Goal: Task Accomplishment & Management: Manage account settings

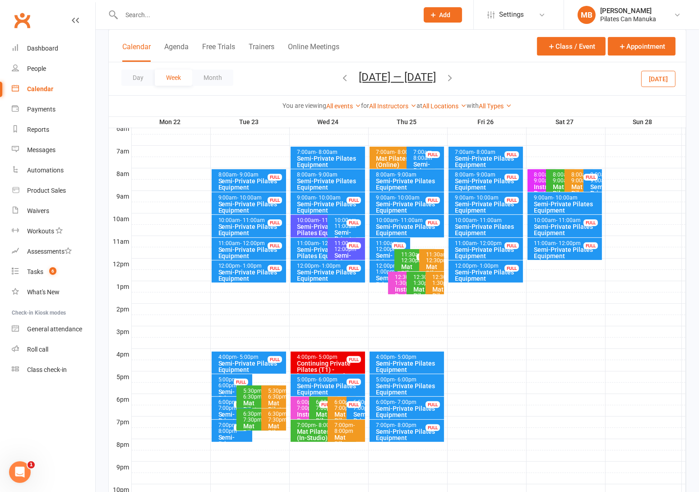
click at [420, 76] on button "[DATE] — [DATE]" at bounding box center [397, 77] width 77 height 13
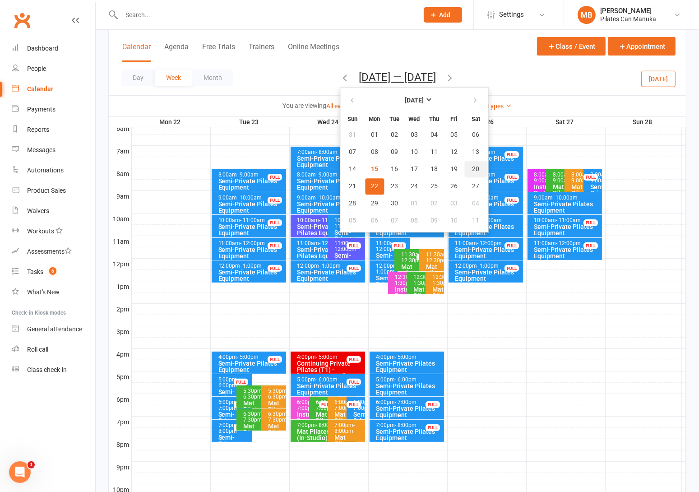
click at [472, 169] on button "20" at bounding box center [475, 169] width 23 height 16
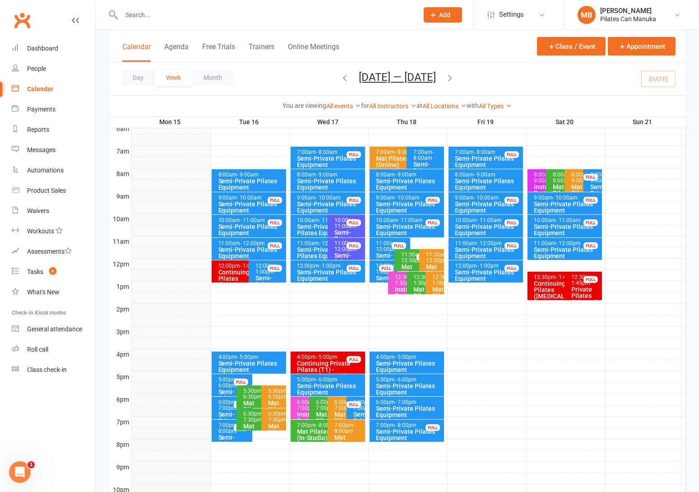
click at [565, 247] on div "Semi-Private Pilates Equipment" at bounding box center [567, 252] width 67 height 13
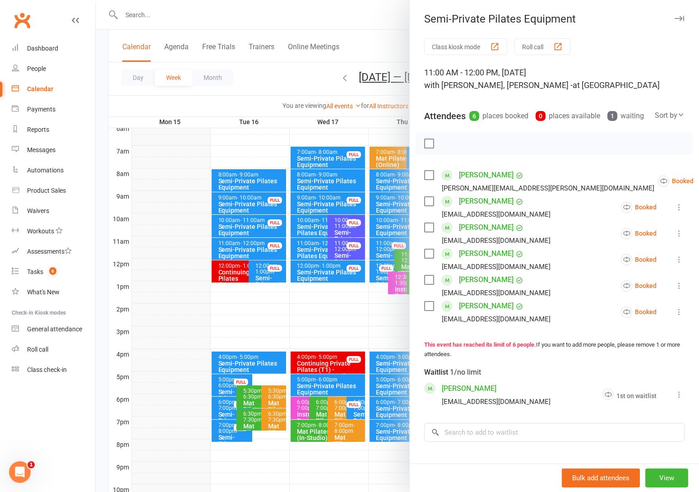
click at [292, 56] on div at bounding box center [397, 246] width 603 height 492
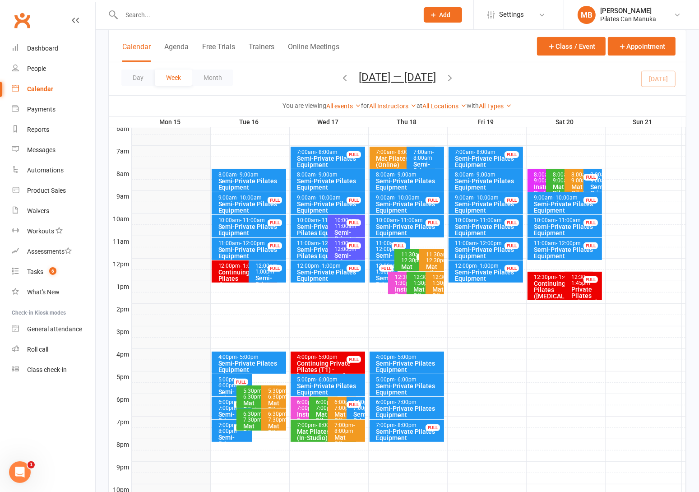
click at [455, 79] on icon "button" at bounding box center [450, 78] width 10 height 10
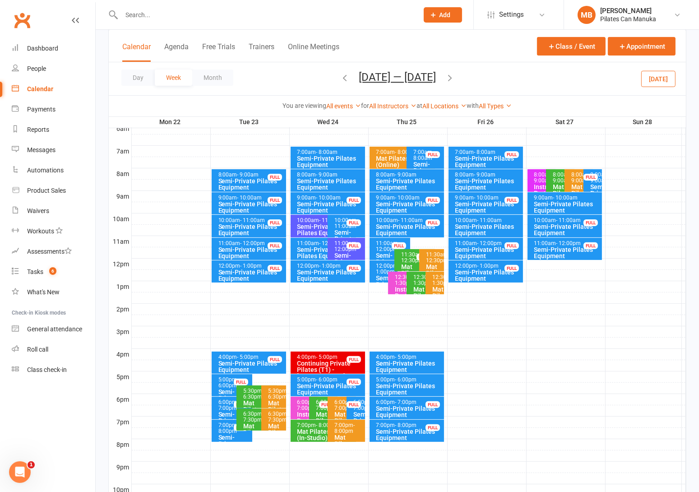
click at [566, 247] on div "Semi-Private Pilates Equipment" at bounding box center [567, 252] width 67 height 13
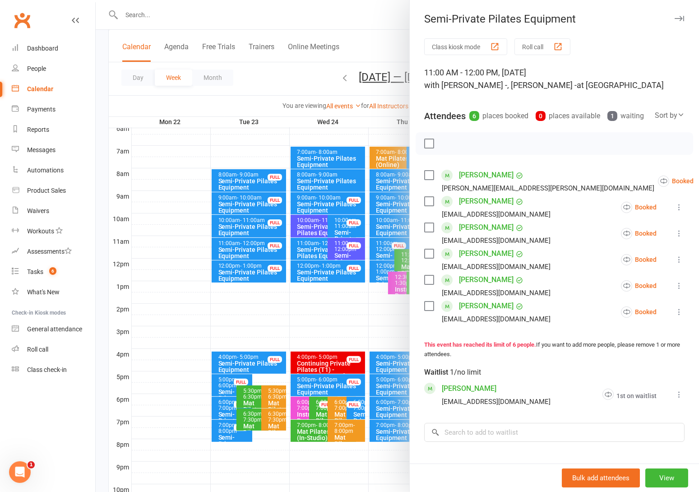
click at [282, 84] on div at bounding box center [397, 246] width 603 height 492
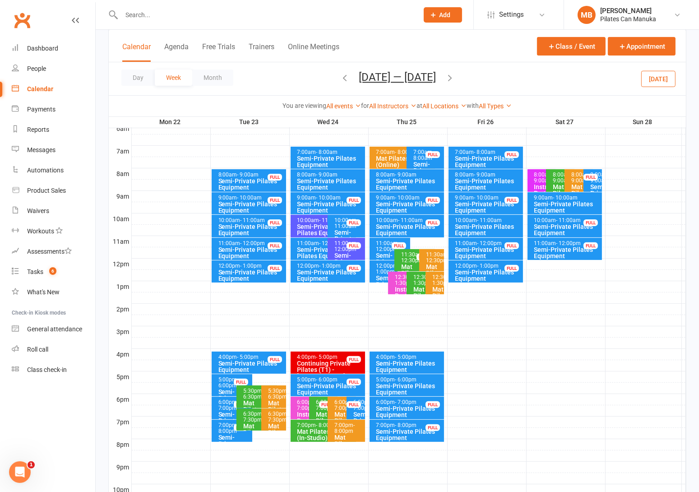
click at [572, 248] on div "Semi-Private Pilates Equipment" at bounding box center [567, 252] width 67 height 13
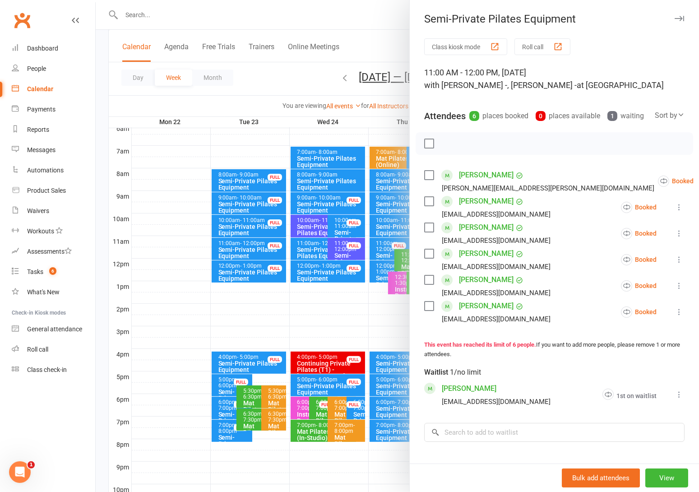
scroll to position [117, 0]
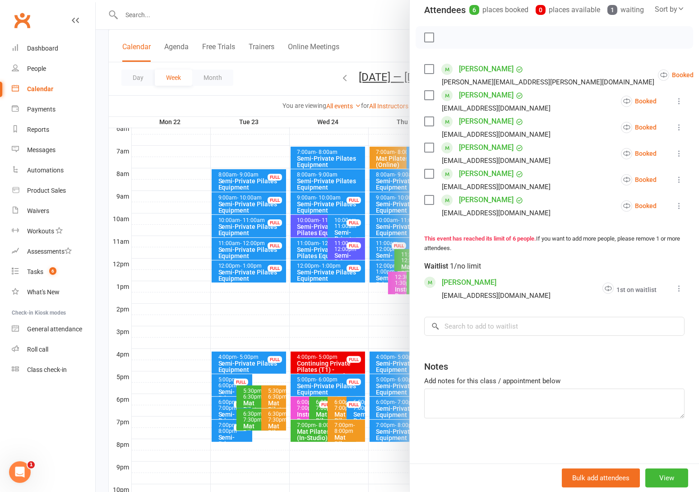
click at [675, 290] on icon at bounding box center [679, 288] width 9 height 9
click at [601, 323] on link "Remove" at bounding box center [624, 324] width 120 height 18
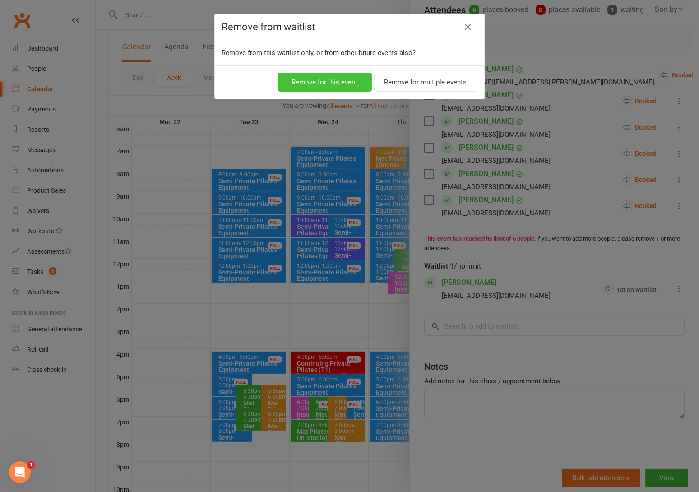
click at [316, 79] on button "Remove for this event" at bounding box center [325, 82] width 94 height 19
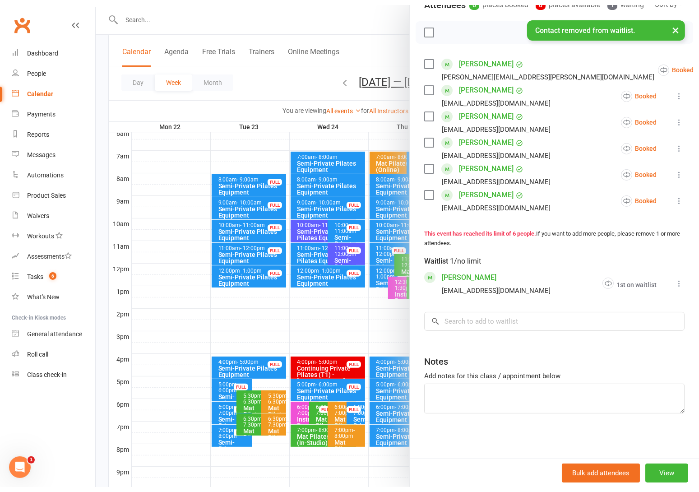
scroll to position [88, 0]
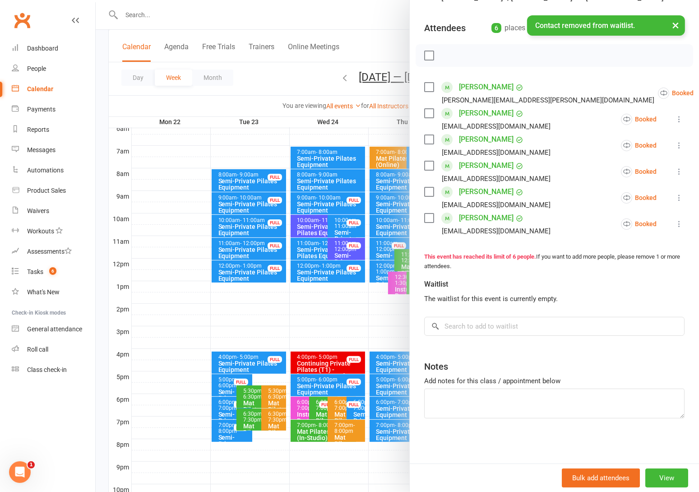
click at [372, 15] on div "× Contact removed from waitlist." at bounding box center [343, 15] width 687 height 0
click at [373, 15] on div "× Contact removed from waitlist." at bounding box center [343, 15] width 687 height 0
click at [660, 477] on button "View" at bounding box center [666, 477] width 43 height 19
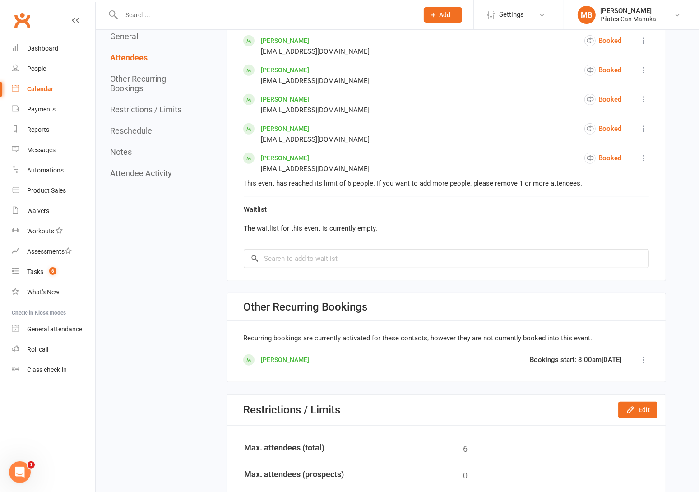
scroll to position [609, 0]
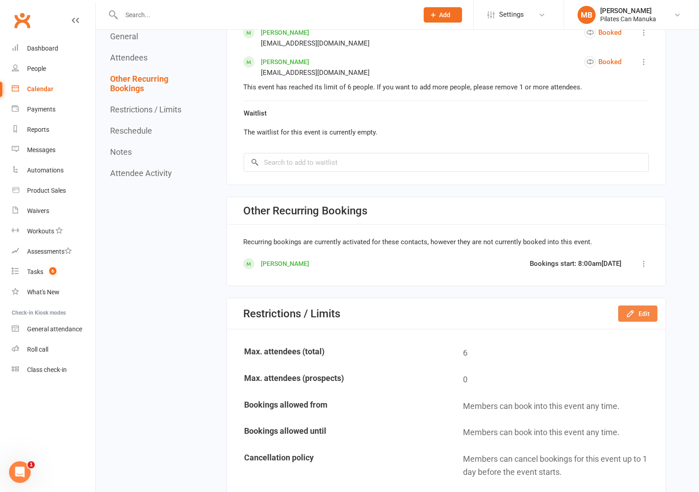
click at [630, 310] on icon "button" at bounding box center [630, 313] width 9 height 9
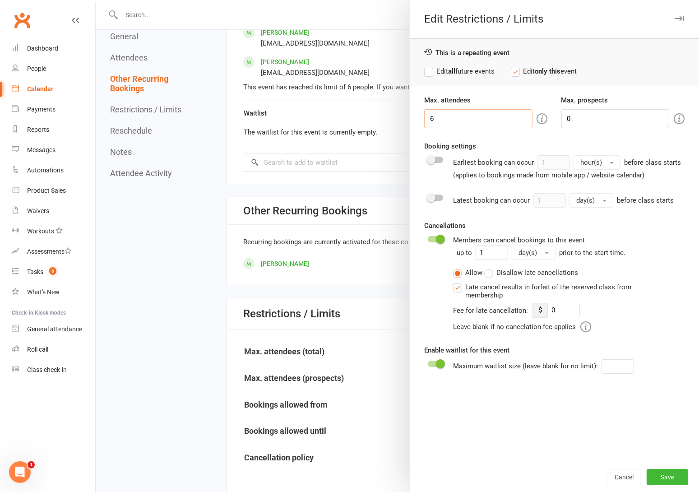
drag, startPoint x: 421, startPoint y: 116, endPoint x: 408, endPoint y: 111, distance: 14.2
click at [380, 0] on div "Edit Restrictions / Limits This is a repeating event Edit all future events Edi…" at bounding box center [397, 0] width 603 height 0
type input "7"
drag, startPoint x: 667, startPoint y: 478, endPoint x: 235, endPoint y: 236, distance: 495.4
click at [665, 478] on button "Save" at bounding box center [668, 477] width 42 height 16
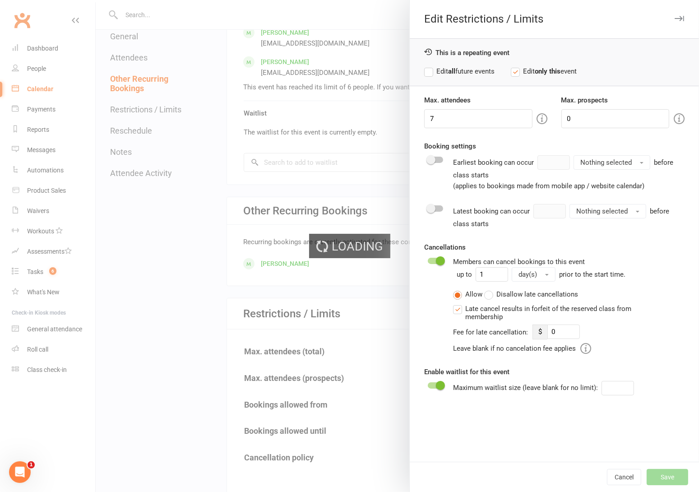
type input "0"
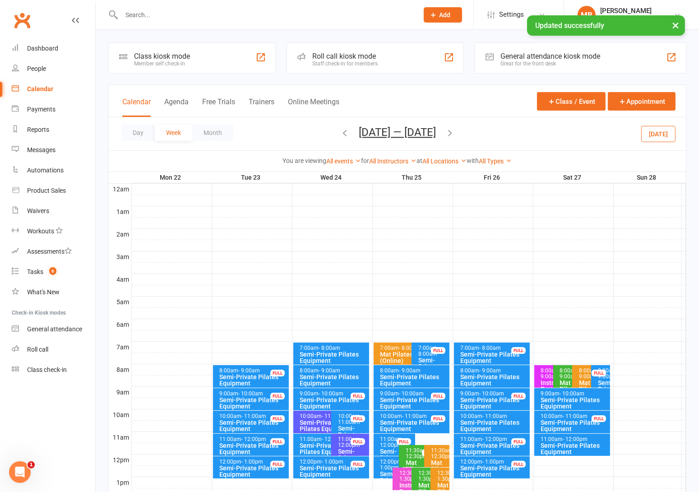
click at [577, 449] on div "Semi-Private Pilates Equipment" at bounding box center [575, 448] width 68 height 13
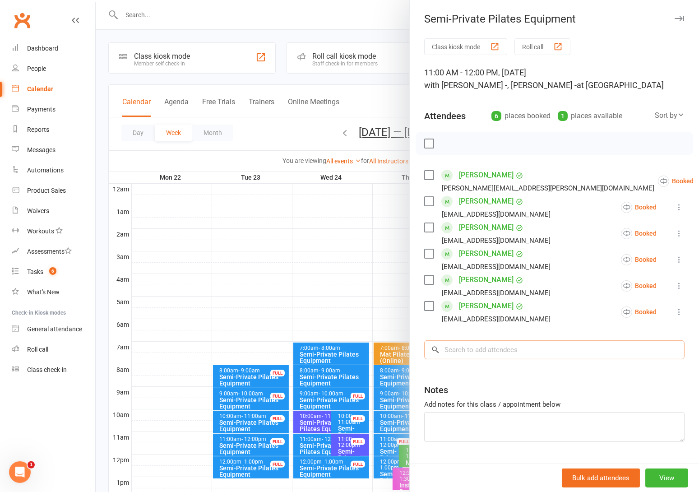
click at [481, 350] on input "search" at bounding box center [554, 349] width 260 height 19
type input "a"
type input "[PERSON_NAME]"
click at [493, 369] on span "[PERSON_NAME][EMAIL_ADDRESS][PERSON_NAME][DOMAIN_NAME]" at bounding box center [582, 368] width 178 height 7
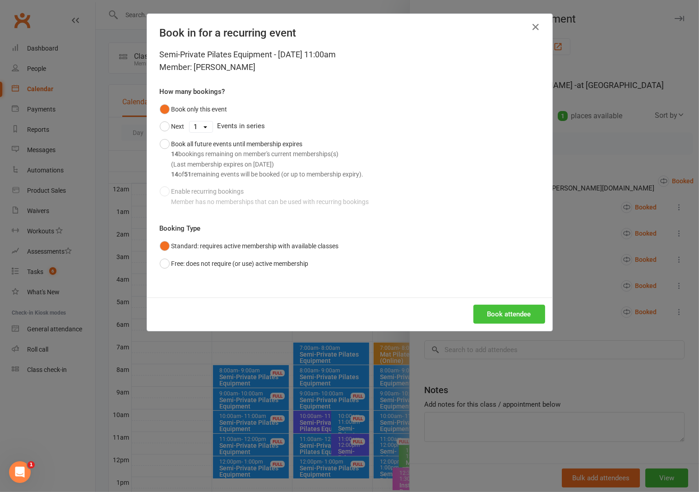
click at [524, 314] on button "Book attendee" at bounding box center [509, 314] width 72 height 19
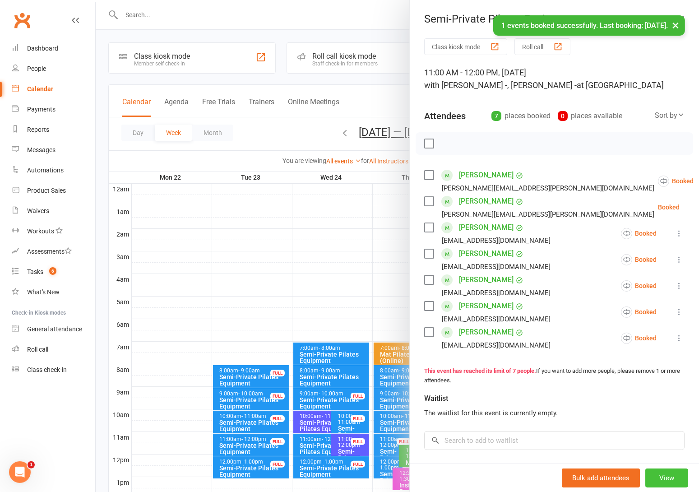
click at [645, 473] on button "View" at bounding box center [666, 477] width 43 height 19
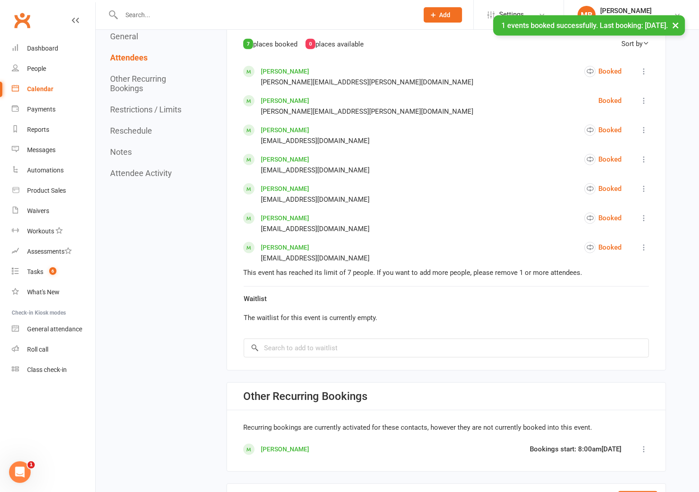
scroll to position [474, 0]
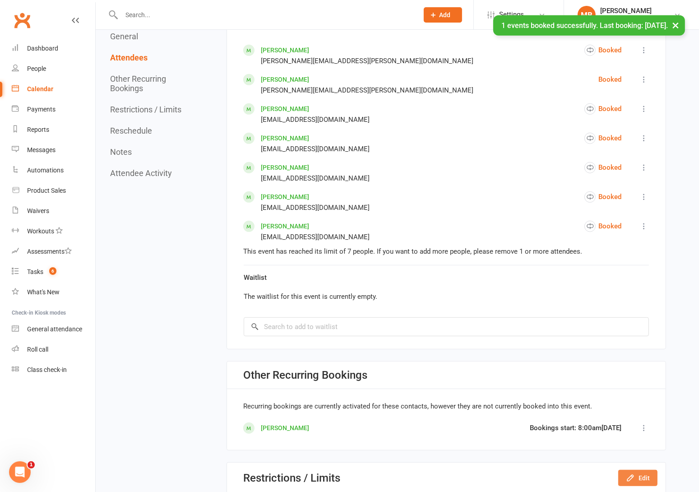
click at [636, 477] on button "Edit" at bounding box center [637, 478] width 39 height 16
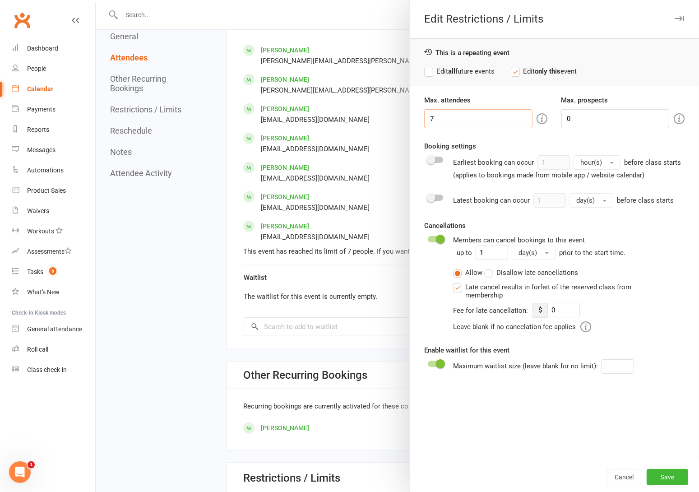
drag, startPoint x: 435, startPoint y: 120, endPoint x: 412, endPoint y: 116, distance: 22.8
click at [424, 117] on input "7" at bounding box center [478, 118] width 108 height 19
type input "6"
click at [665, 479] on button "Save" at bounding box center [668, 477] width 42 height 16
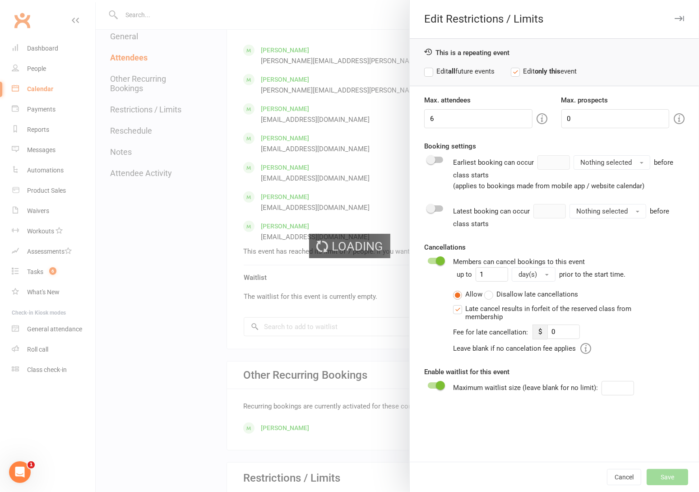
type input "0"
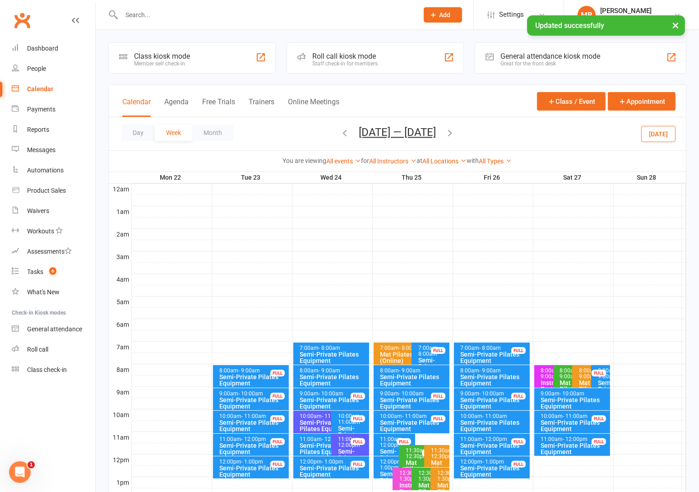
click at [574, 445] on div "Semi-Private Pilates Equipment" at bounding box center [575, 448] width 68 height 13
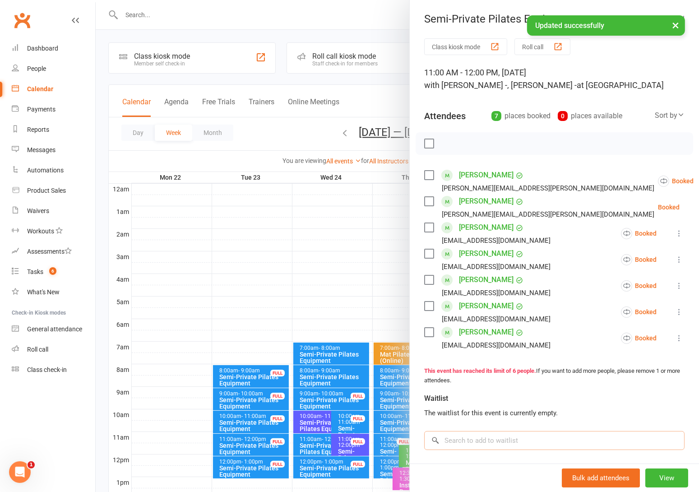
click at [503, 436] on input "search" at bounding box center [554, 440] width 260 height 19
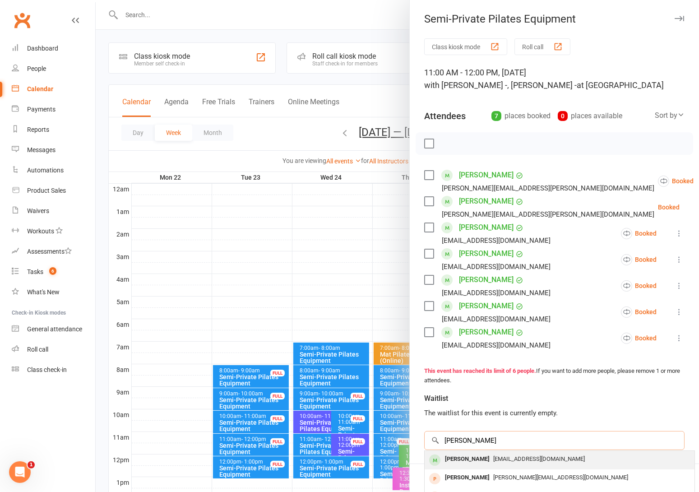
type input "[PERSON_NAME]"
click at [463, 458] on div "[PERSON_NAME]" at bounding box center [467, 459] width 52 height 13
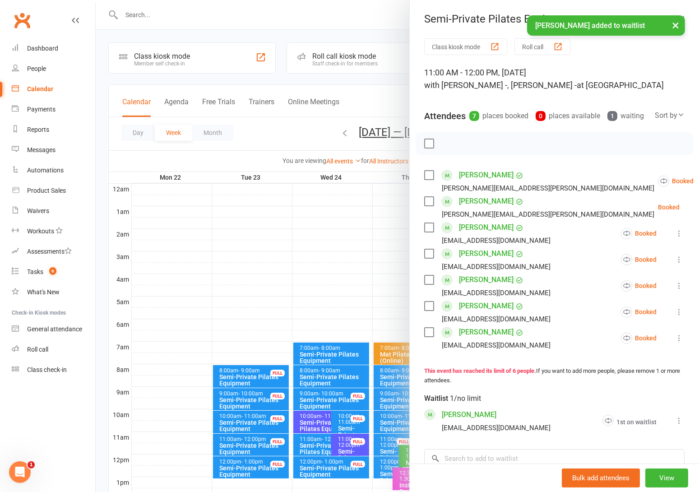
click at [380, 79] on div at bounding box center [397, 246] width 603 height 492
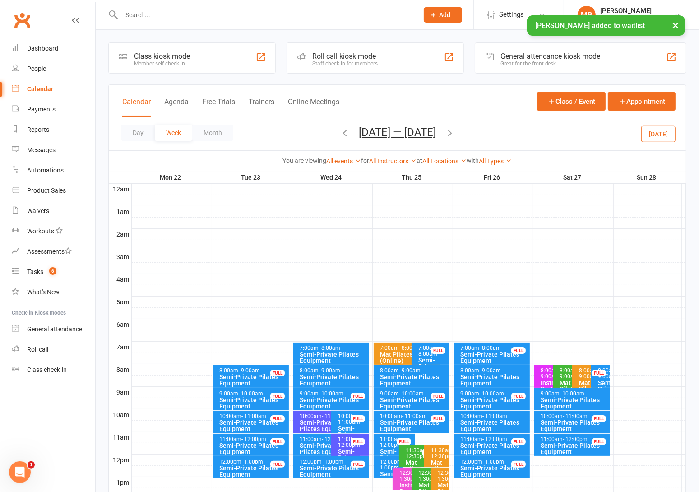
click at [340, 130] on icon "button" at bounding box center [345, 133] width 10 height 10
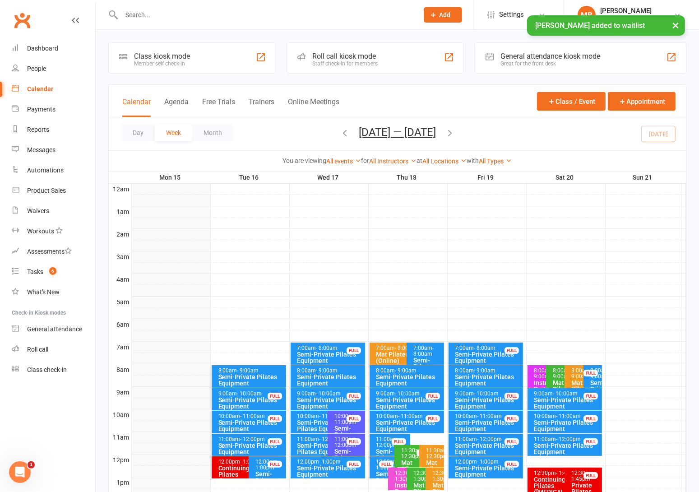
click at [569, 445] on div "Semi-Private Pilates Equipment" at bounding box center [567, 448] width 67 height 13
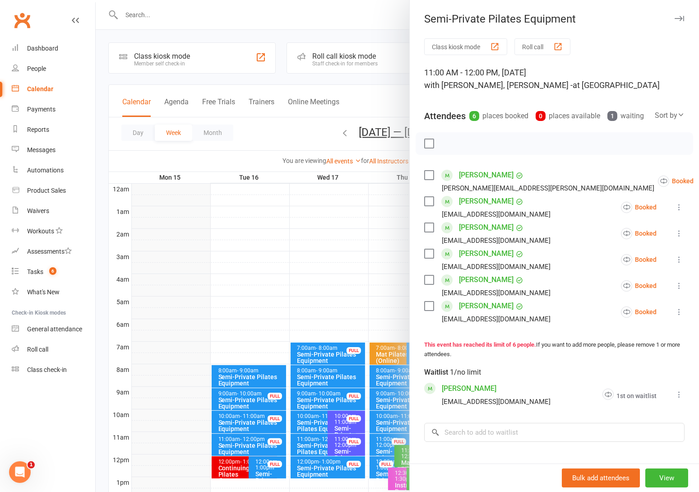
click at [675, 399] on icon at bounding box center [679, 394] width 9 height 9
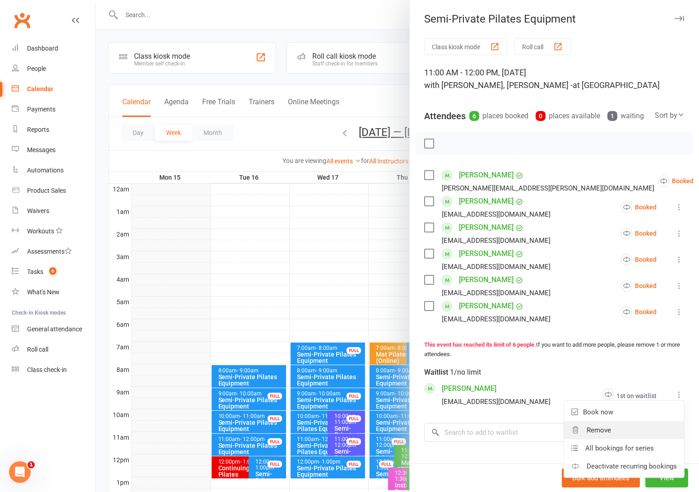
click at [618, 439] on link "Remove" at bounding box center [624, 430] width 120 height 18
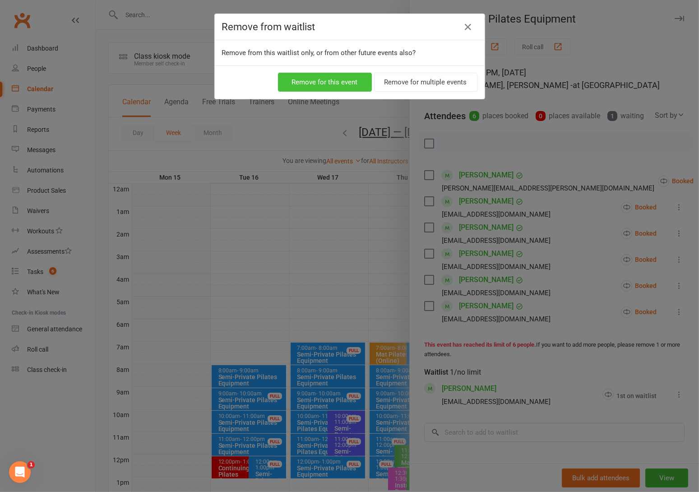
click at [335, 89] on button "Remove for this event" at bounding box center [325, 82] width 94 height 19
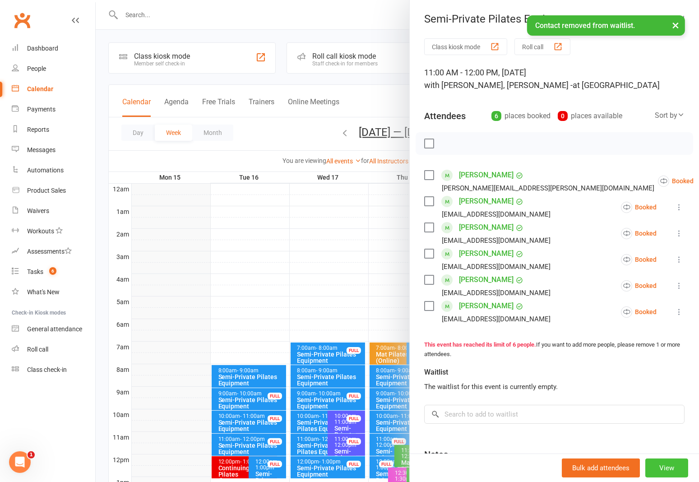
click at [653, 470] on button "View" at bounding box center [666, 467] width 43 height 19
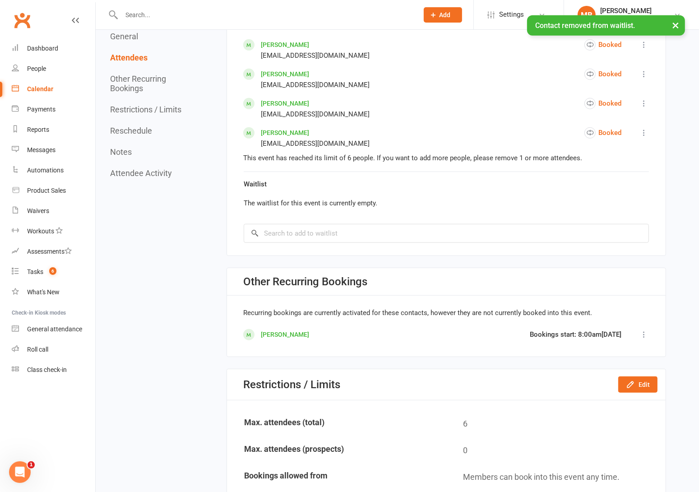
scroll to position [541, 0]
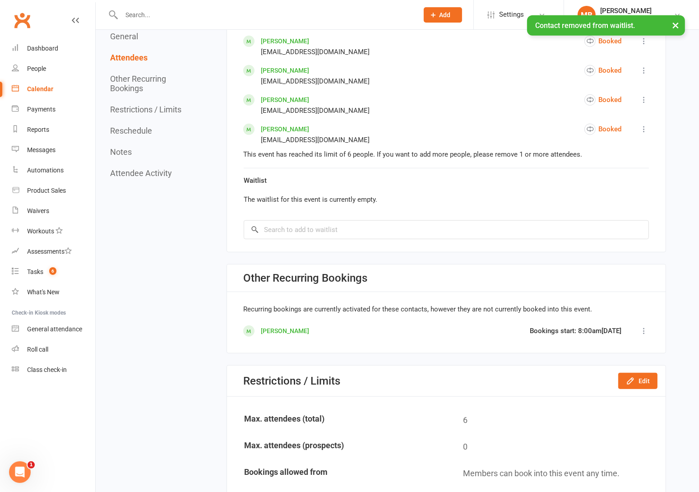
click at [643, 370] on div "Restrictions / Limits Edit" at bounding box center [446, 381] width 439 height 31
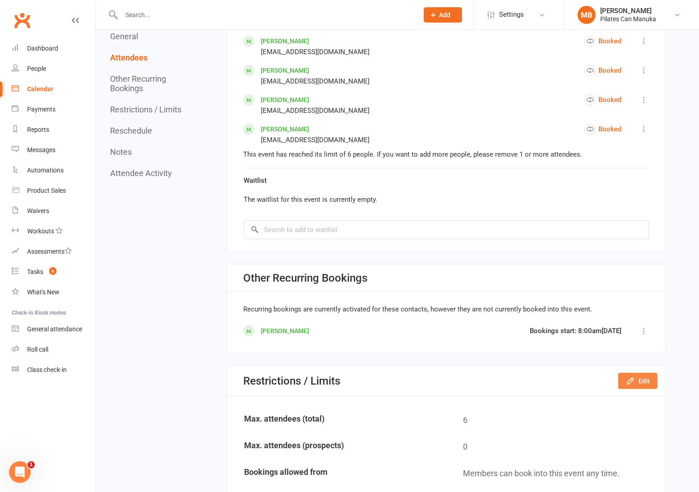
click at [645, 377] on button "Edit" at bounding box center [637, 381] width 39 height 16
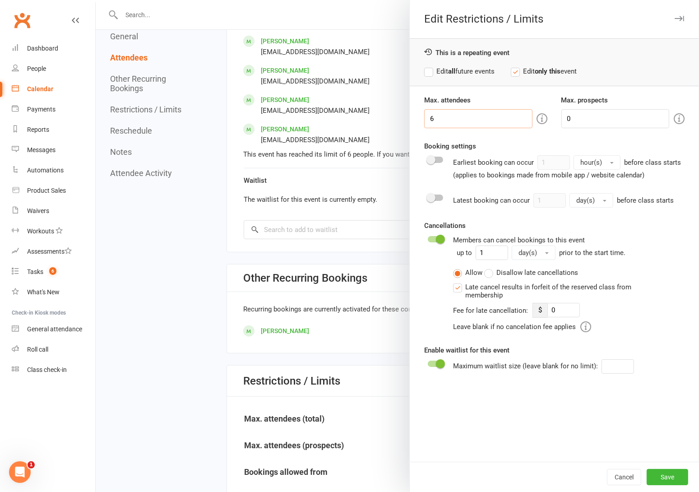
drag, startPoint x: 440, startPoint y: 120, endPoint x: 353, endPoint y: 110, distance: 87.3
click at [355, 0] on div "Edit Restrictions / Limits This is a repeating event Edit all future events Edi…" at bounding box center [397, 0] width 603 height 0
type input "7"
click at [660, 481] on button "Save" at bounding box center [668, 477] width 42 height 16
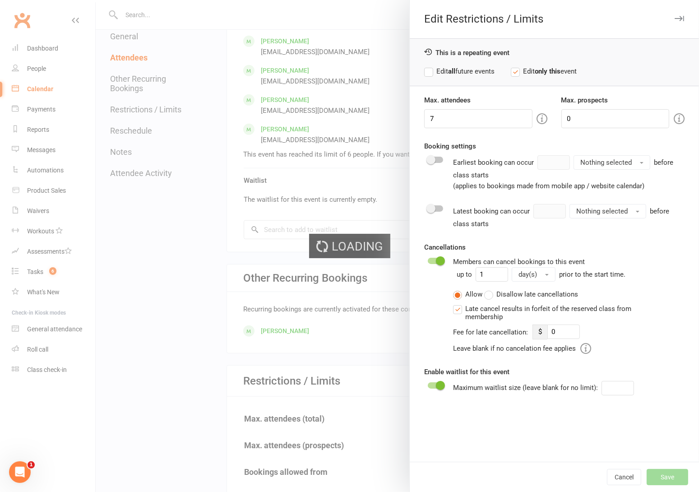
type input "0"
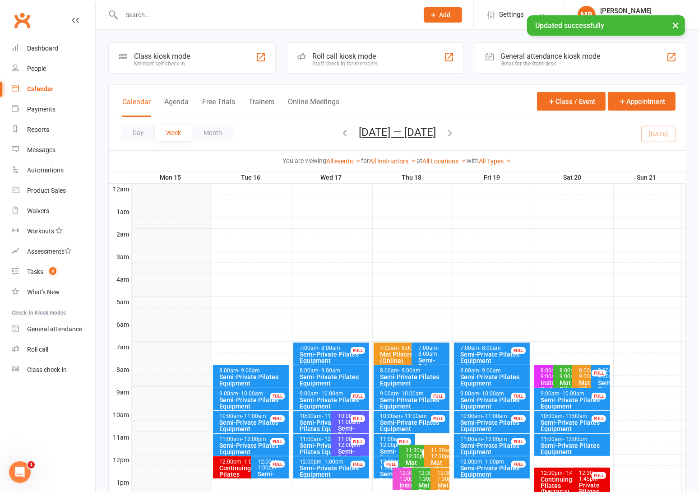
click at [581, 442] on div "Semi-Private Pilates Equipment" at bounding box center [575, 448] width 68 height 13
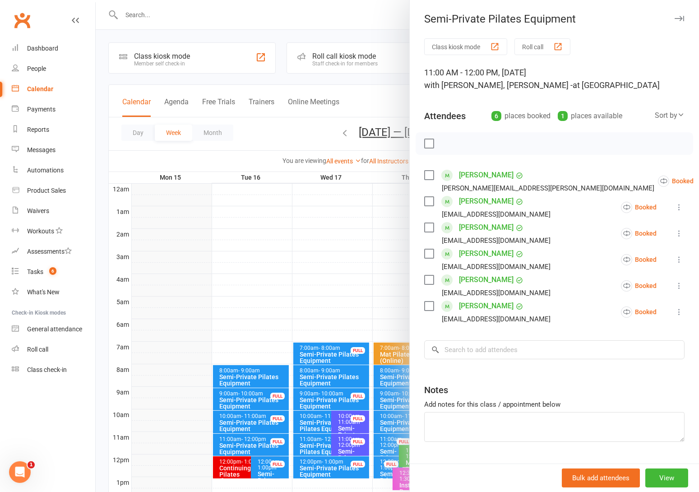
drag, startPoint x: 296, startPoint y: 113, endPoint x: 277, endPoint y: 33, distance: 82.5
click at [296, 113] on div at bounding box center [397, 246] width 603 height 492
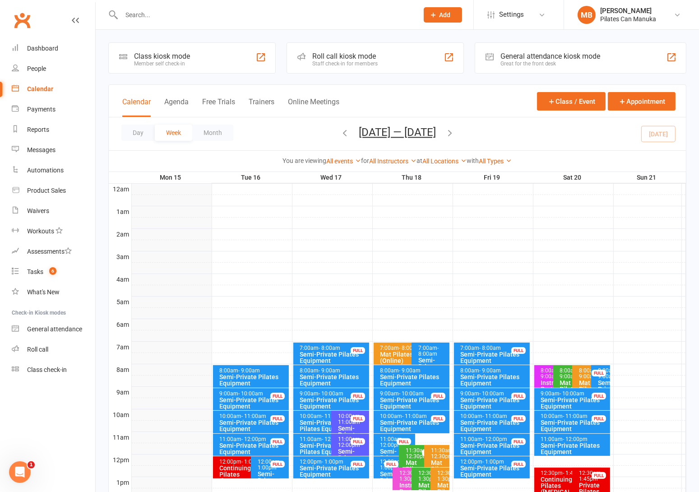
click at [388, 133] on button "[DATE] — [DATE]" at bounding box center [397, 132] width 77 height 13
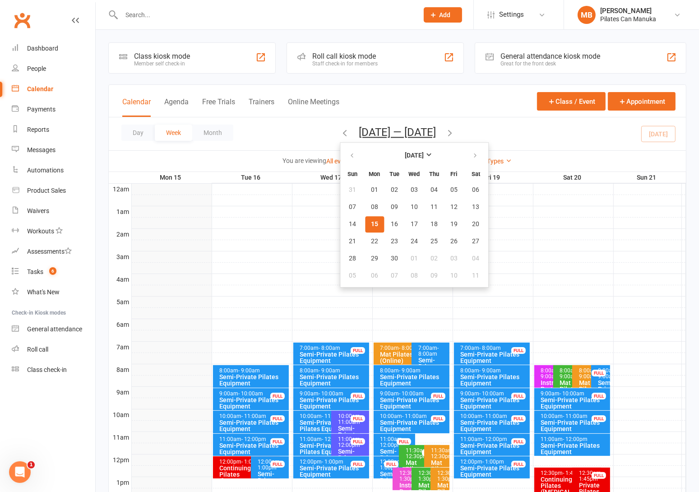
click at [365, 220] on button "15" at bounding box center [374, 224] width 19 height 16
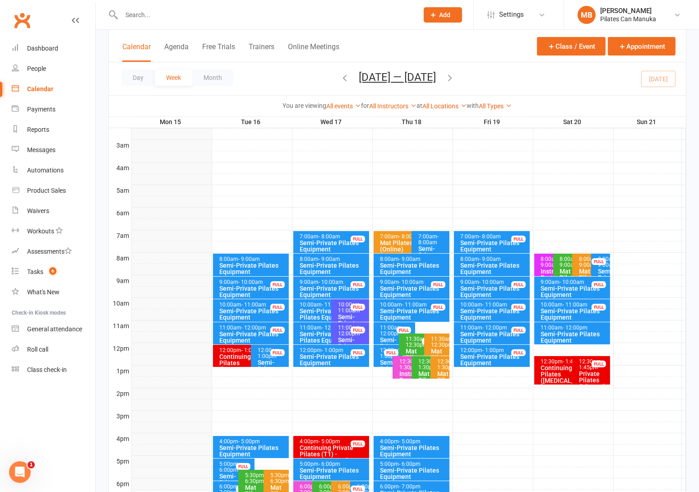
scroll to position [135, 0]
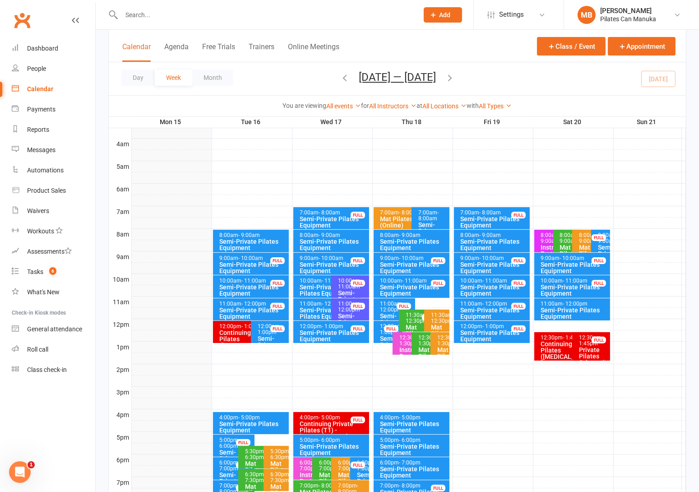
click at [256, 239] on div "Semi-Private Pilates Equipment" at bounding box center [253, 244] width 68 height 13
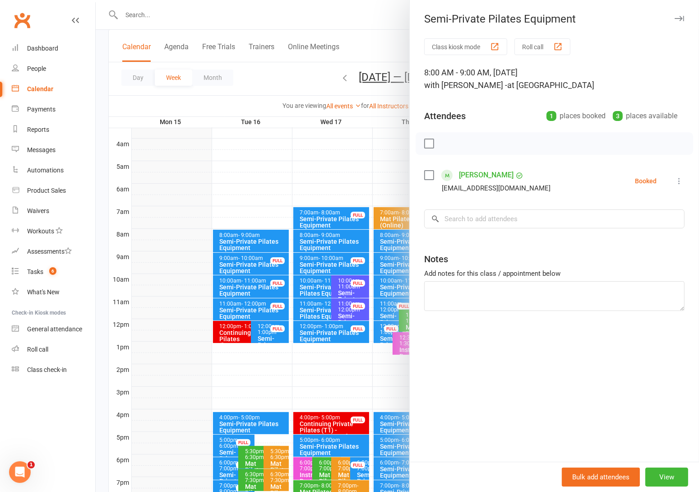
click at [256, 239] on div at bounding box center [397, 246] width 603 height 492
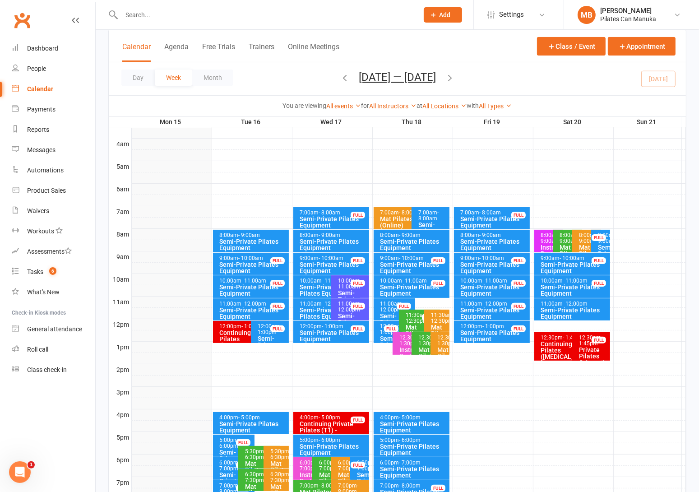
click at [451, 81] on icon "button" at bounding box center [450, 78] width 10 height 10
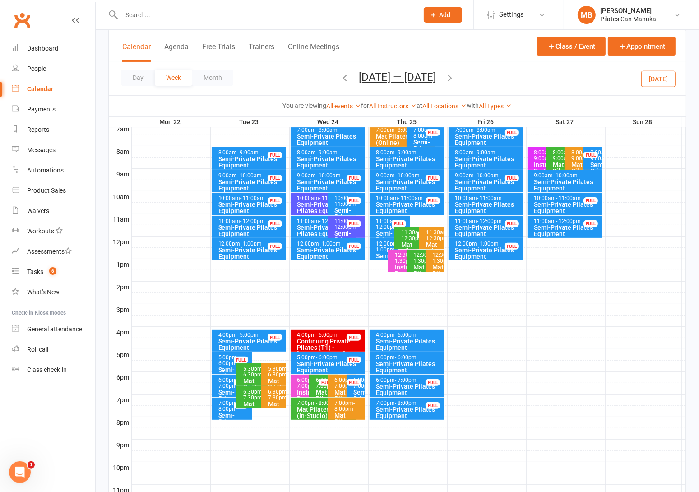
scroll to position [128, 0]
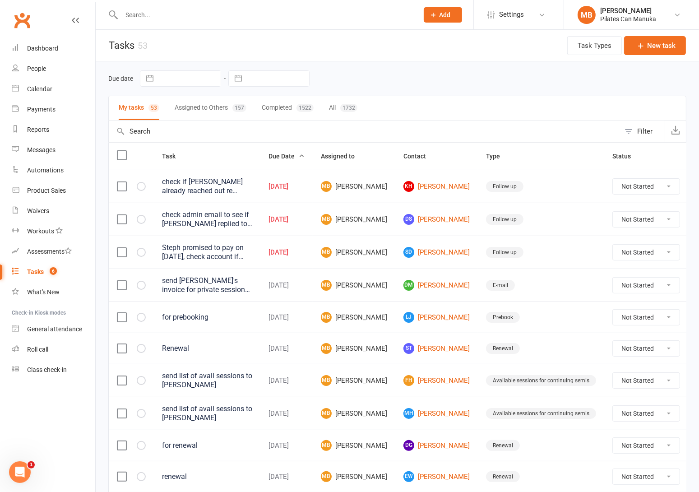
click at [222, 14] on input "text" at bounding box center [265, 15] width 293 height 13
click at [429, 218] on link "DS Don Smith" at bounding box center [436, 219] width 66 height 11
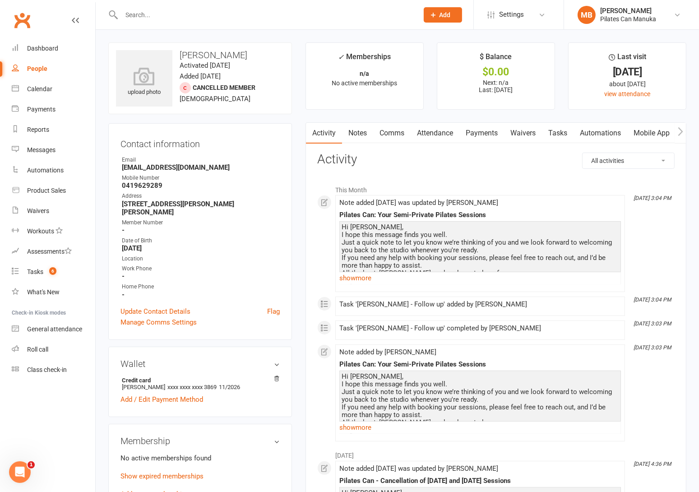
click at [557, 131] on link "Tasks" at bounding box center [558, 133] width 32 height 21
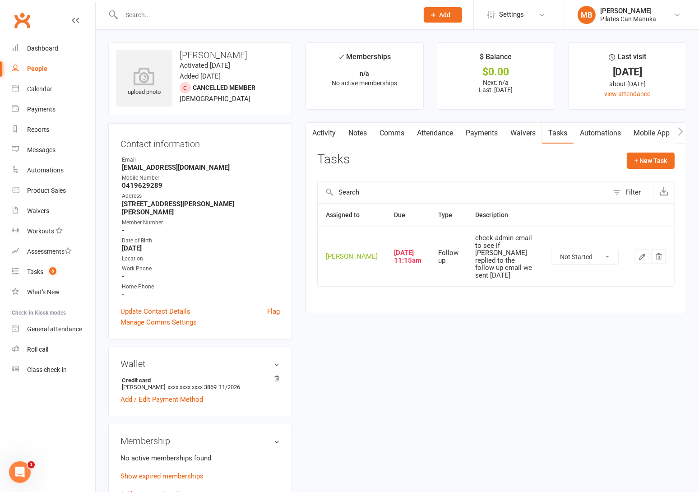
click at [640, 255] on icon "button" at bounding box center [642, 257] width 8 height 8
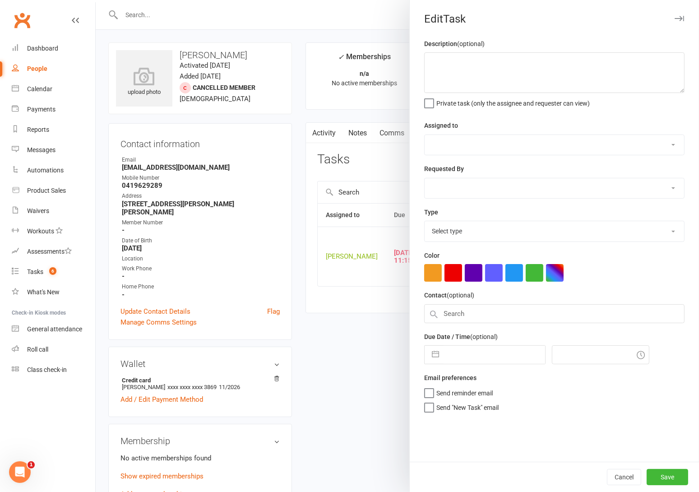
type textarea "check admin email to see if Don replied to the follow up email we sent 3rd Sept"
select select "51663"
type input "15 Sep 2025"
type input "1:15pm"
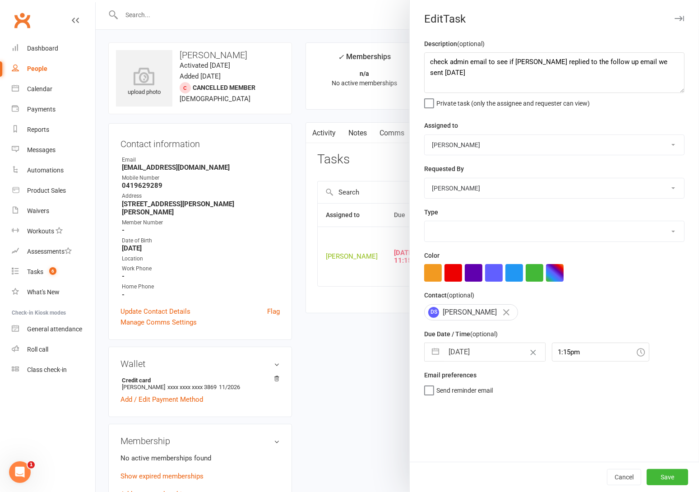
select select "34407"
click at [431, 355] on button "button" at bounding box center [435, 352] width 16 height 18
select select "7"
select select "2025"
select select "8"
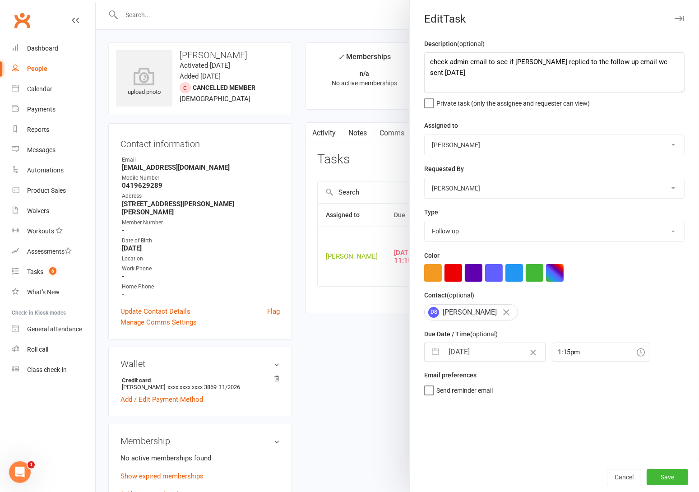
select select "2025"
select select "9"
select select "2025"
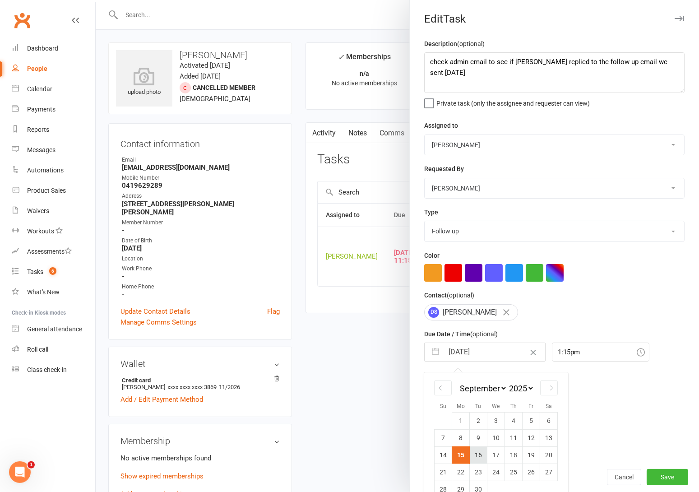
click at [476, 452] on td "16" at bounding box center [479, 454] width 18 height 17
type input "16 Sep 2025"
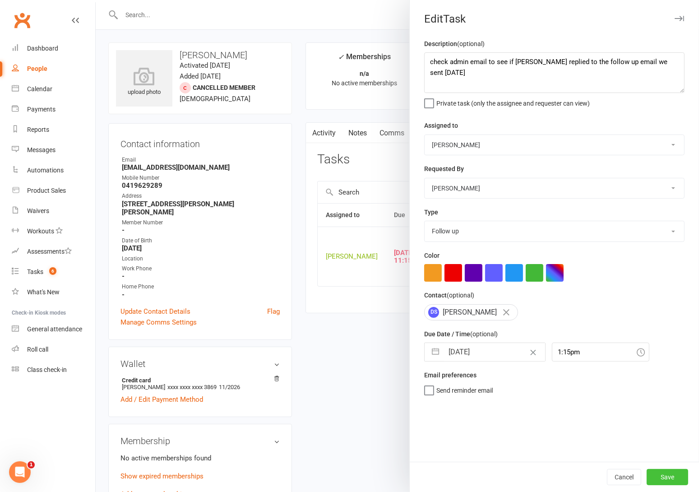
click at [663, 476] on button "Save" at bounding box center [668, 477] width 42 height 16
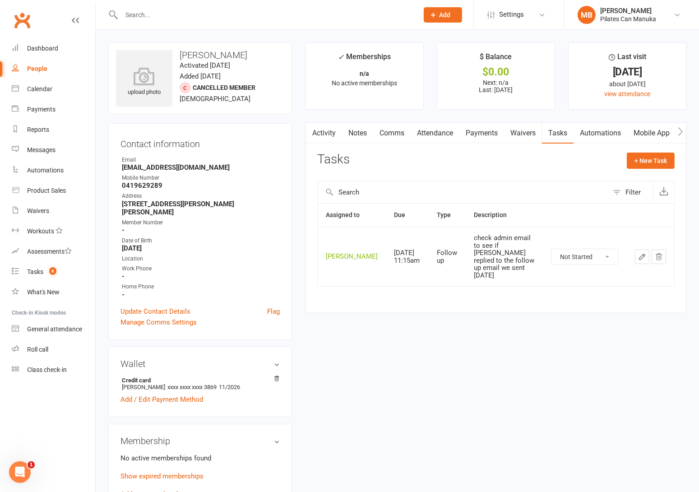
click at [481, 369] on div "upload photo Don Smith Activated 29 April, 2024 Added 22 April, 2024 Cancelled …" at bounding box center [398, 451] width 592 height 819
click at [49, 270] on count-badge "2" at bounding box center [51, 271] width 12 height 7
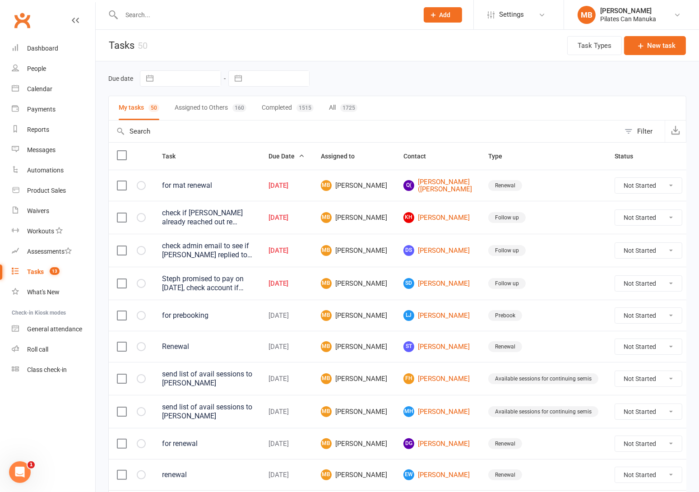
click at [190, 11] on input "text" at bounding box center [265, 15] width 293 height 13
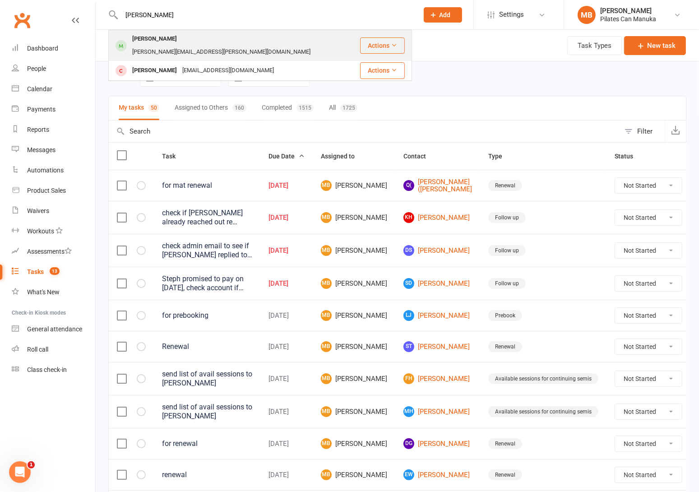
type input "[PERSON_NAME]"
click at [189, 46] on div "[PERSON_NAME][EMAIL_ADDRESS][PERSON_NAME][DOMAIN_NAME]" at bounding box center [222, 52] width 184 height 13
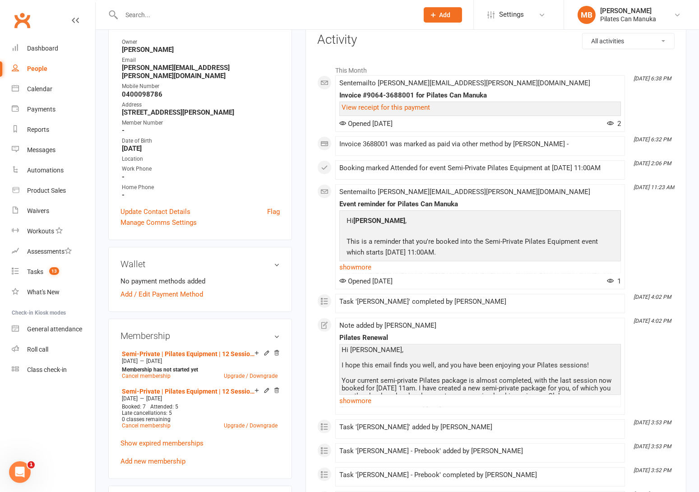
scroll to position [203, 0]
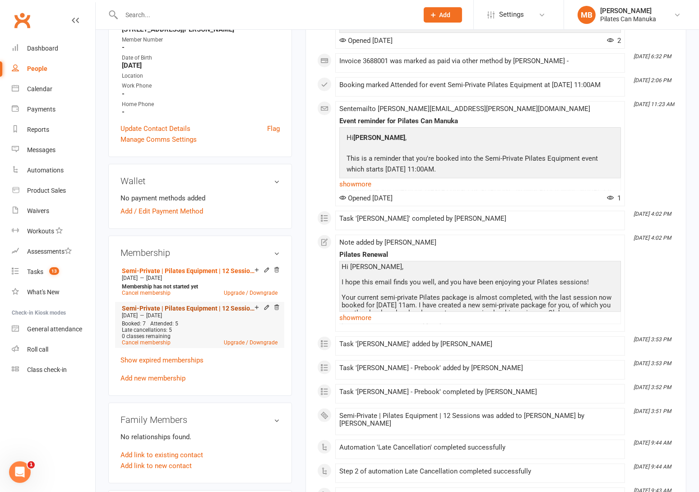
click at [207, 305] on link "Semi-Private | Pilates Equipment | 12 Sessions" at bounding box center [188, 308] width 133 height 7
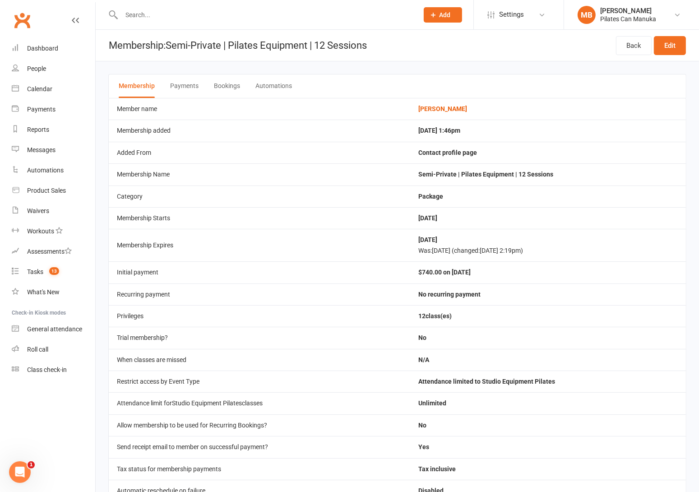
click at [227, 81] on button "Bookings" at bounding box center [227, 85] width 26 height 23
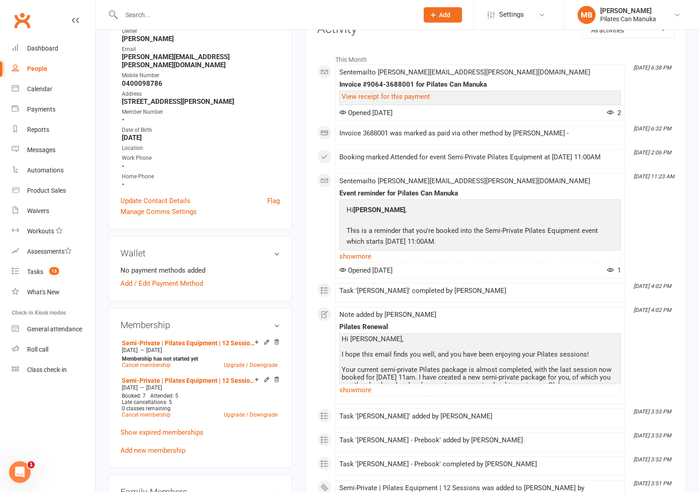
scroll to position [135, 0]
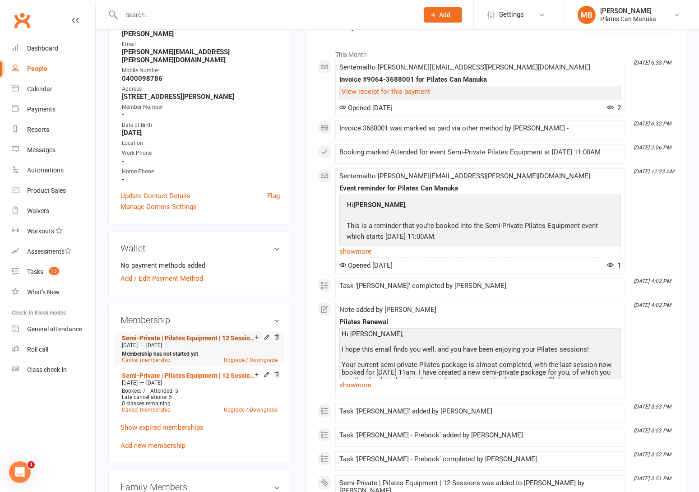
click at [197, 334] on link "Semi-Private | Pilates Equipment | 12 Sessions" at bounding box center [188, 337] width 133 height 7
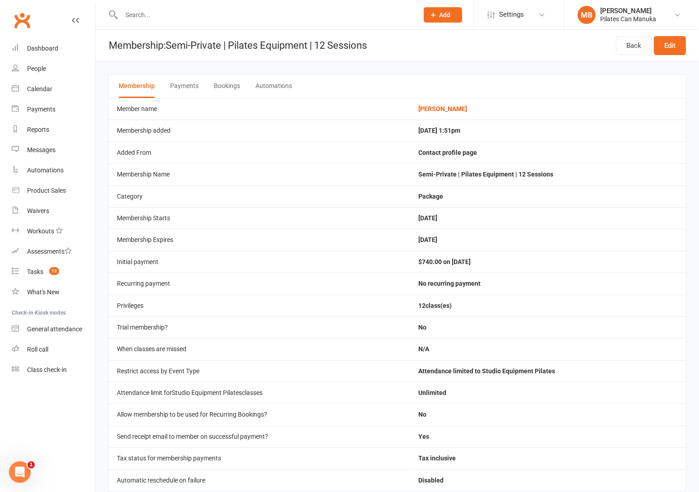
click at [229, 86] on button "Bookings" at bounding box center [227, 85] width 26 height 23
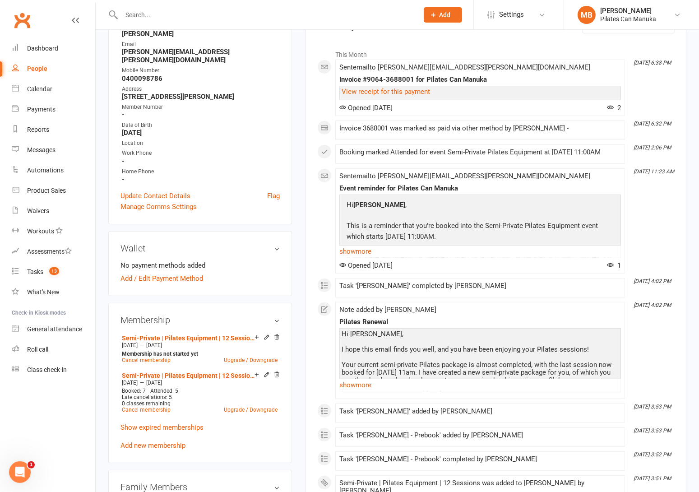
scroll to position [203, 0]
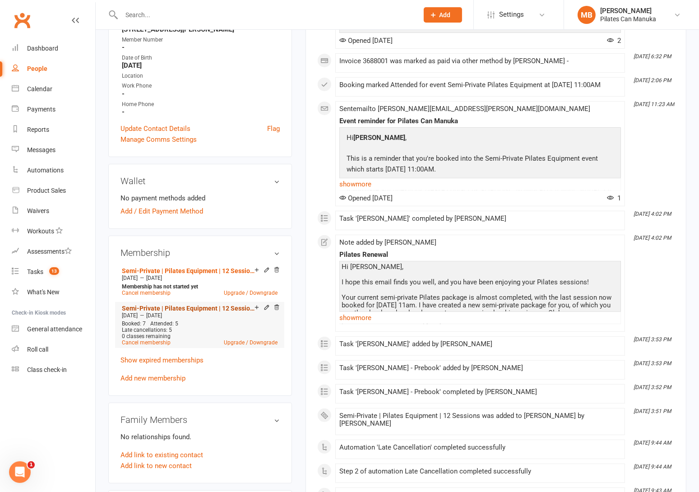
click at [203, 305] on link "Semi-Private | Pilates Equipment | 12 Sessions" at bounding box center [188, 308] width 133 height 7
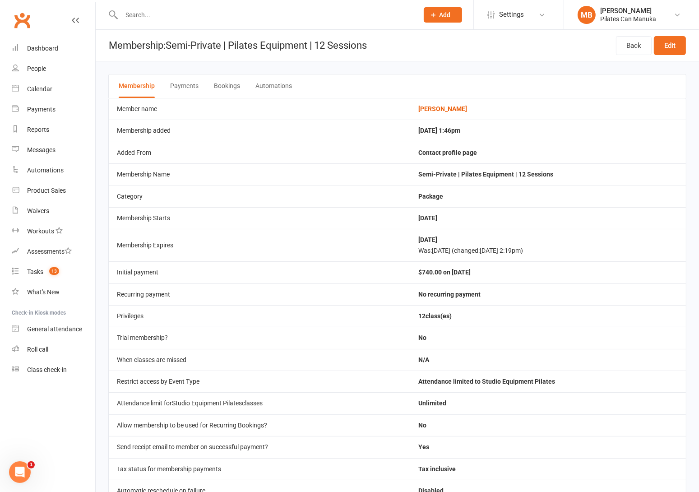
click at [229, 86] on button "Bookings" at bounding box center [227, 85] width 26 height 23
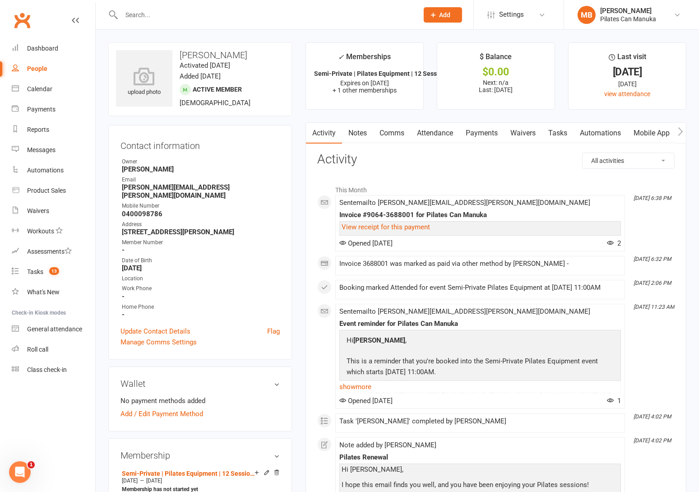
click at [472, 127] on link "Payments" at bounding box center [481, 133] width 45 height 21
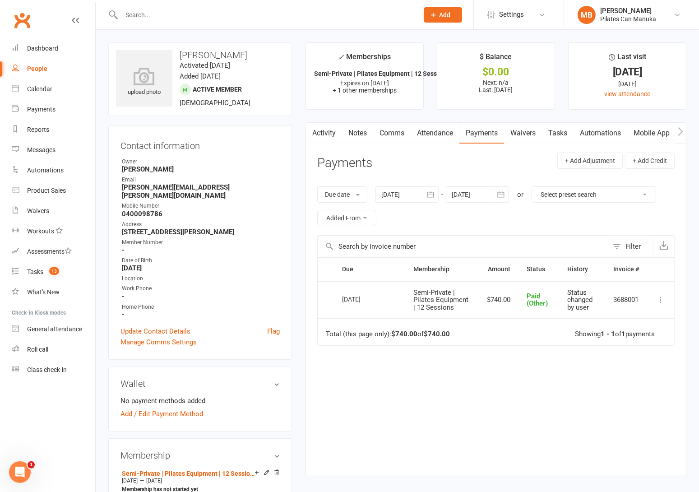
click at [434, 134] on link "Attendance" at bounding box center [435, 133] width 49 height 21
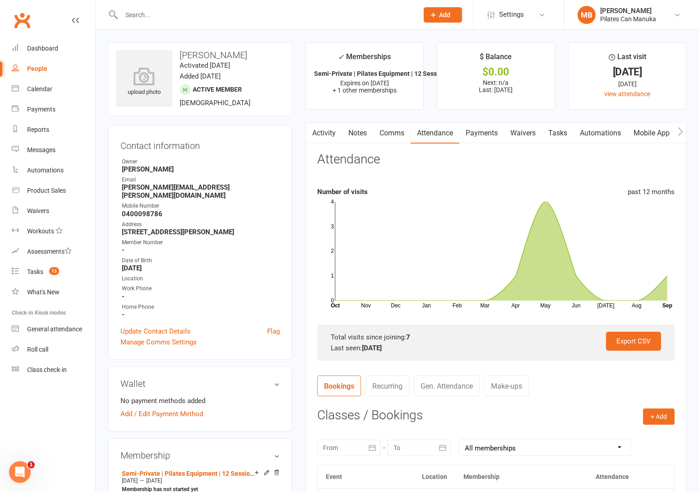
scroll to position [203, 0]
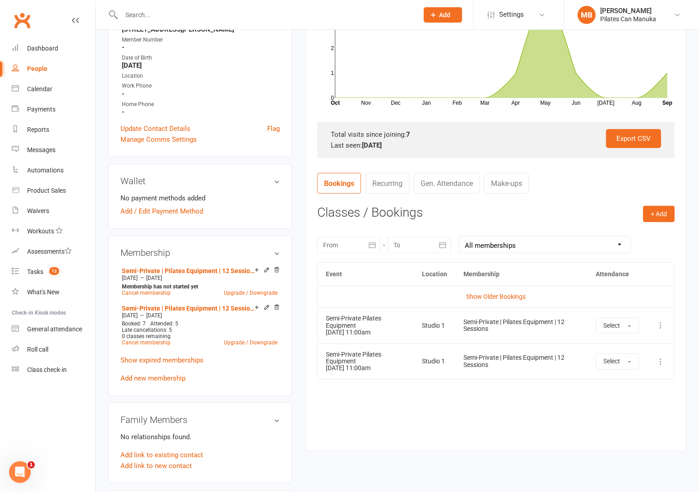
click at [661, 326] on icon at bounding box center [660, 325] width 9 height 9
click at [639, 371] on link "Remove booking" at bounding box center [620, 379] width 89 height 18
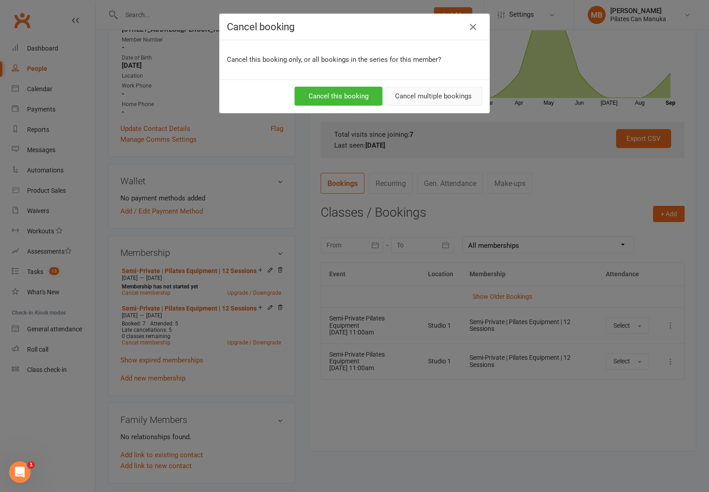
click at [438, 93] on button "Cancel multiple bookings" at bounding box center [433, 96] width 97 height 19
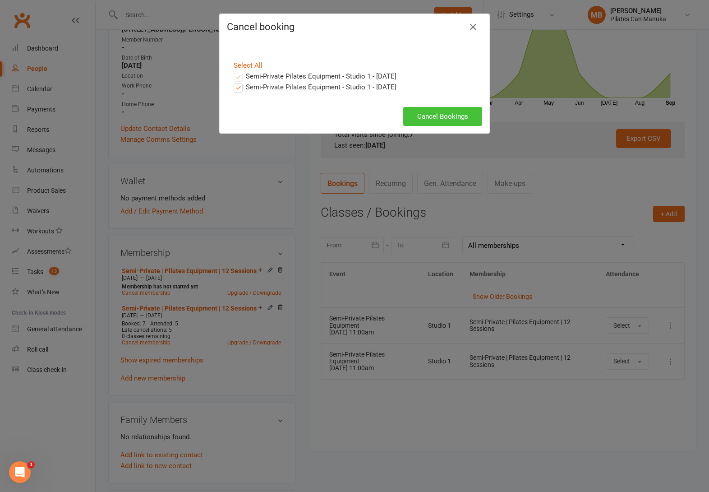
click at [443, 112] on button "Cancel Bookings" at bounding box center [442, 116] width 79 height 19
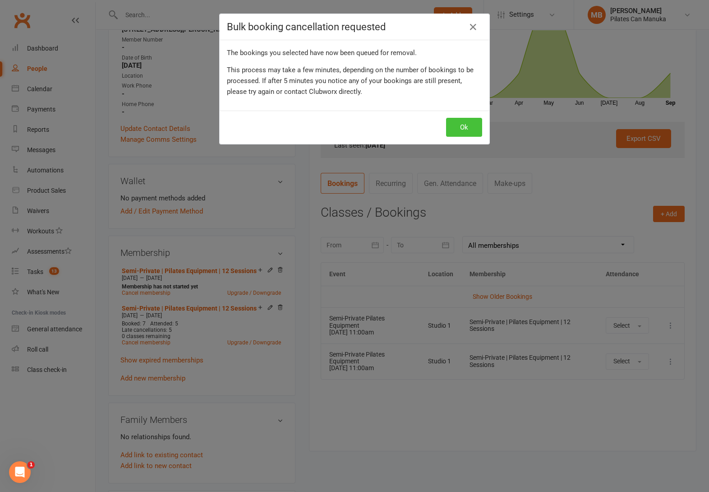
click at [460, 125] on button "Ok" at bounding box center [464, 127] width 36 height 19
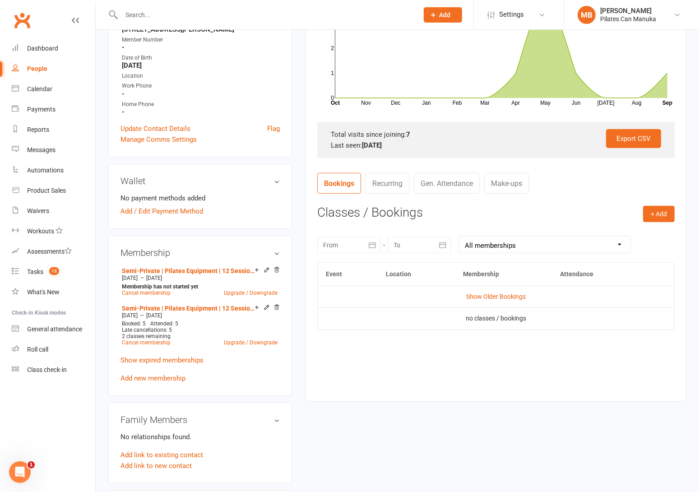
click at [444, 401] on div "Activity Notes Comms Attendance Payments Waivers Tasks Automations Mobile App C…" at bounding box center [495, 160] width 381 height 481
click at [197, 305] on link "Semi-Private | Pilates Equipment | 12 Sessions" at bounding box center [188, 308] width 133 height 7
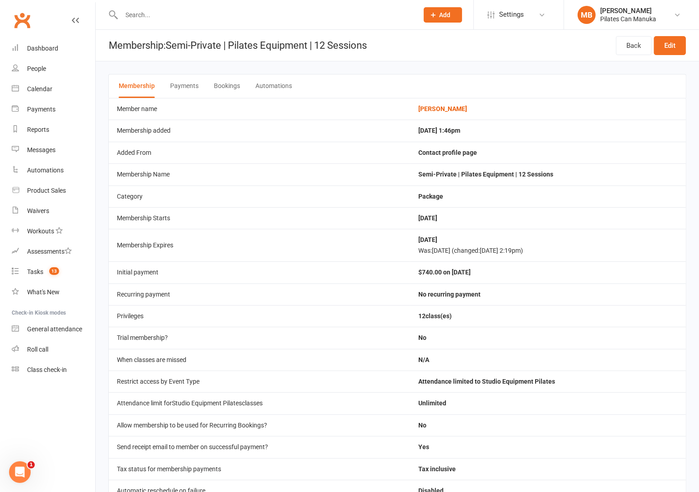
click at [229, 88] on button "Bookings" at bounding box center [227, 85] width 26 height 23
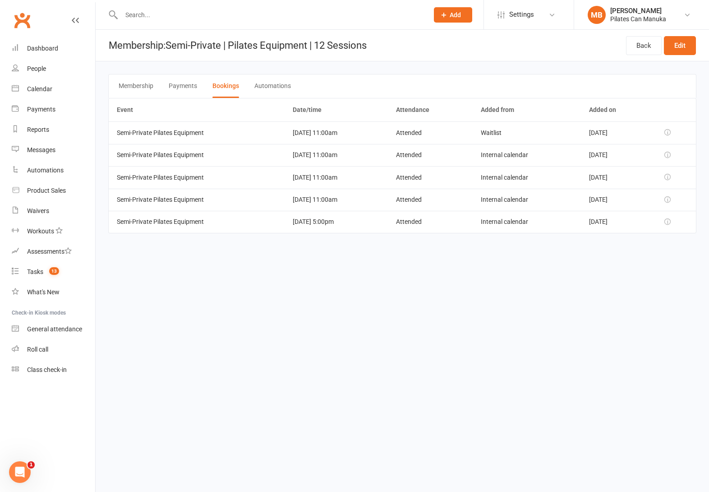
drag, startPoint x: 379, startPoint y: 343, endPoint x: 390, endPoint y: 329, distance: 19.0
click at [381, 259] on html "Prospect Member Non-attending contact Class / event Appointment Task Add Settin…" at bounding box center [354, 129] width 709 height 259
click at [300, 259] on html "Prospect Member Non-attending contact Class / event Appointment Task Add Settin…" at bounding box center [354, 129] width 709 height 259
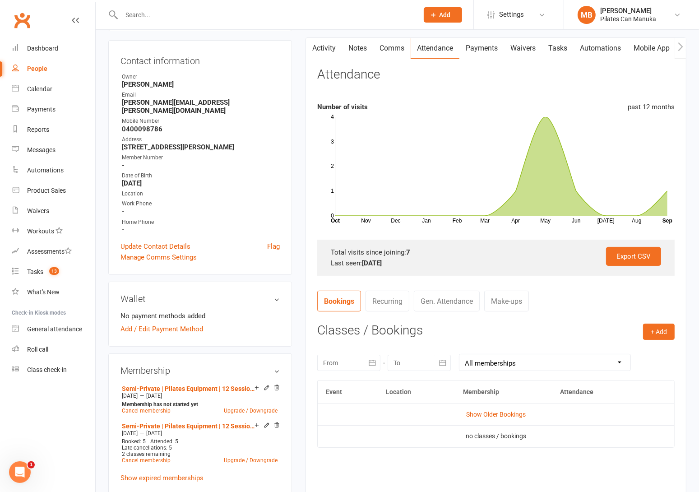
scroll to position [271, 0]
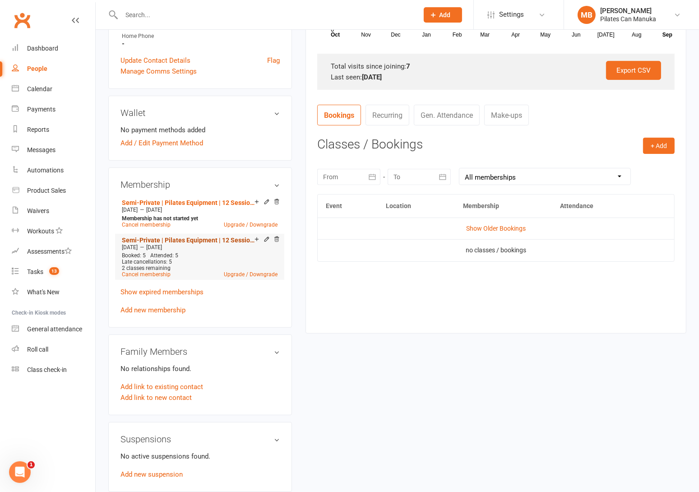
click at [218, 236] on link "Semi-Private | Pilates Equipment | 12 Sessions" at bounding box center [188, 239] width 133 height 7
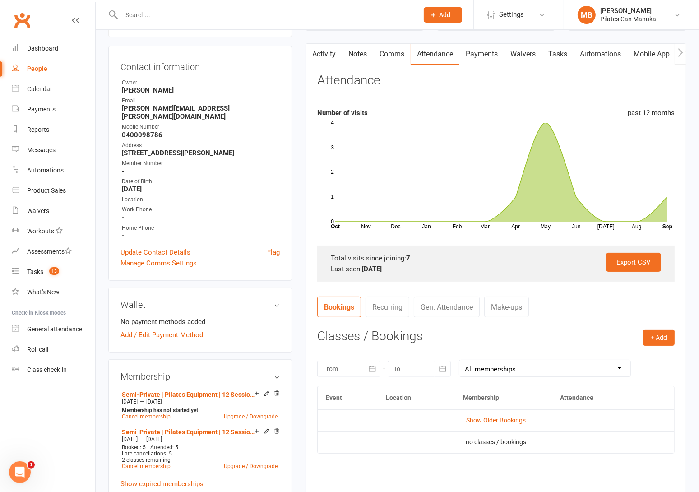
scroll to position [203, 0]
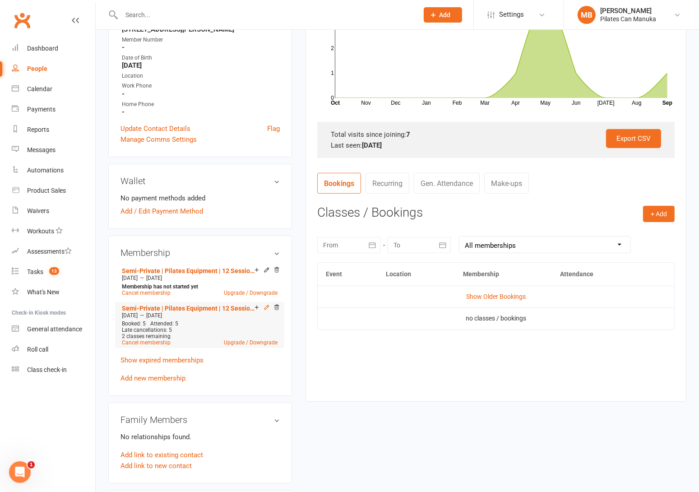
click at [267, 305] on icon at bounding box center [266, 307] width 4 height 4
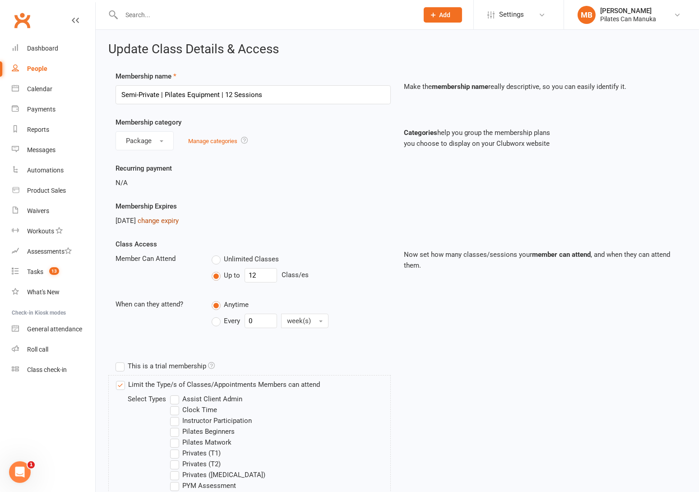
click at [166, 222] on link "change expiry" at bounding box center [158, 221] width 41 height 8
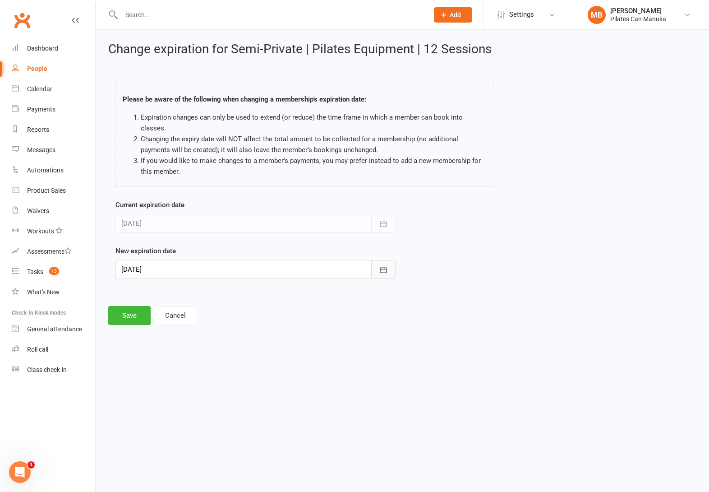
click at [384, 268] on icon "button" at bounding box center [383, 269] width 9 height 9
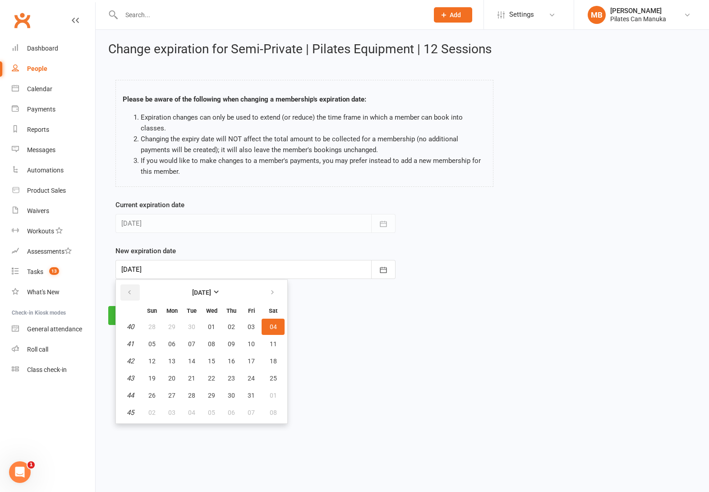
click at [128, 291] on icon "button" at bounding box center [129, 292] width 6 height 7
click at [175, 393] on button "29" at bounding box center [171, 395] width 19 height 16
type input "29 Sep 2025"
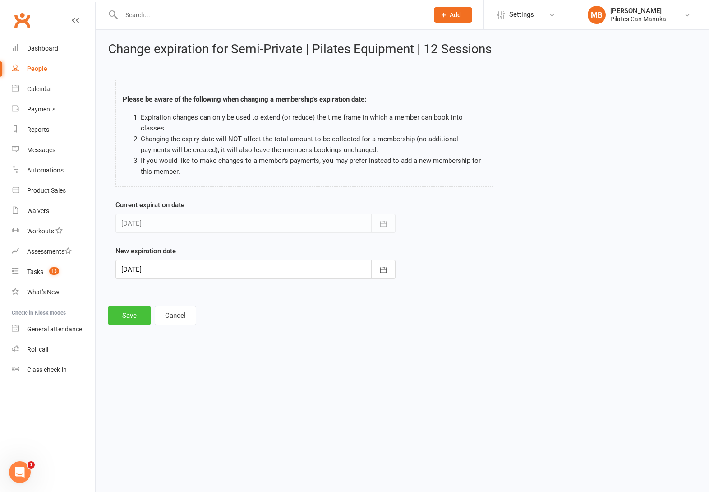
click at [132, 318] on button "Save" at bounding box center [129, 315] width 42 height 19
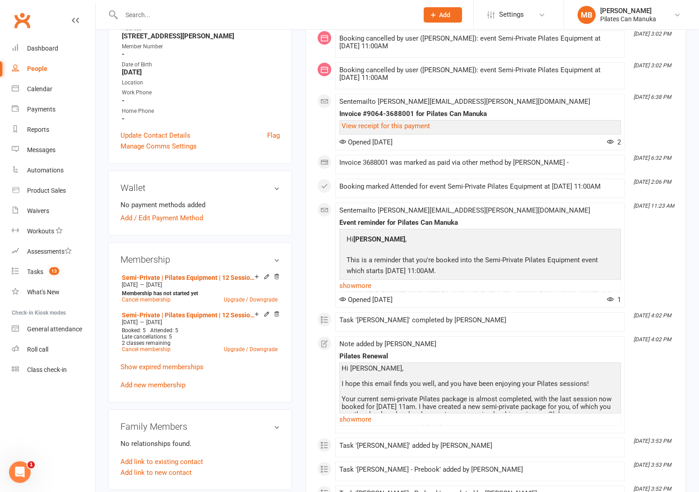
scroll to position [203, 0]
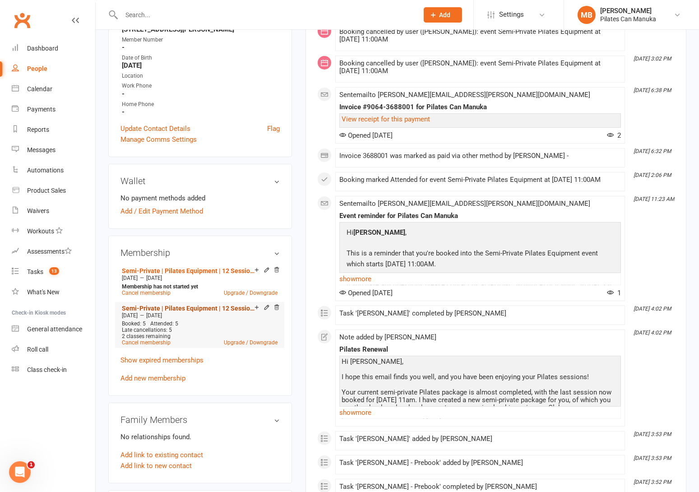
click at [197, 305] on link "Semi-Private | Pilates Equipment | 12 Sessions" at bounding box center [188, 308] width 133 height 7
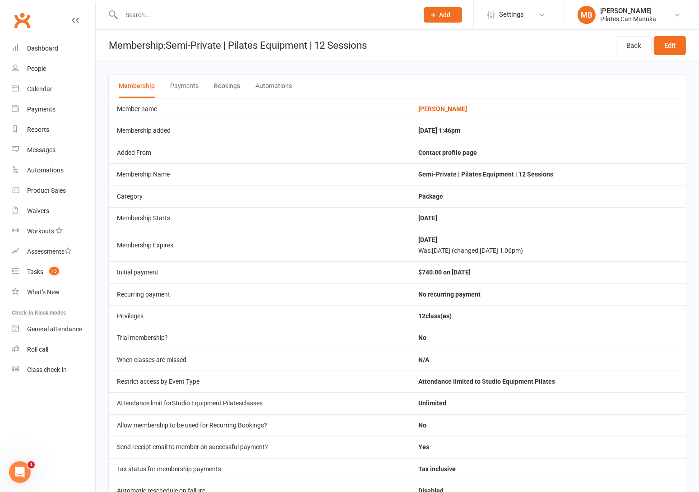
click at [221, 85] on button "Bookings" at bounding box center [227, 85] width 26 height 23
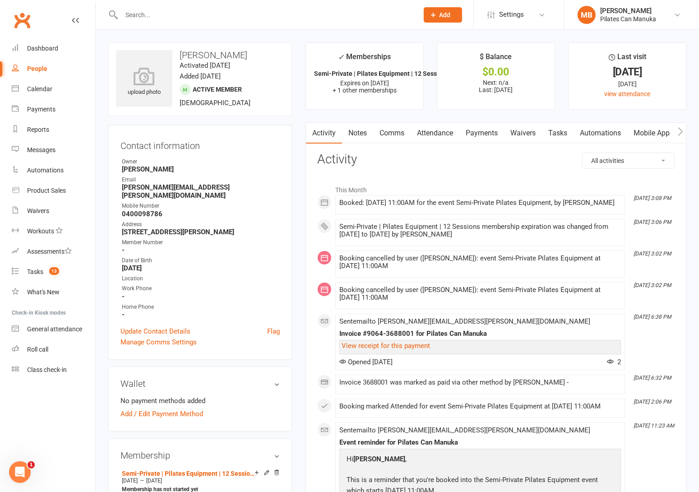
click at [455, 131] on link "Attendance" at bounding box center [435, 133] width 49 height 21
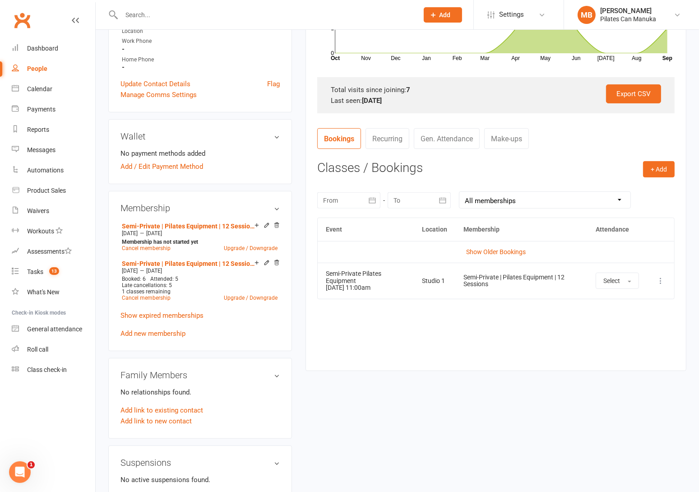
scroll to position [271, 0]
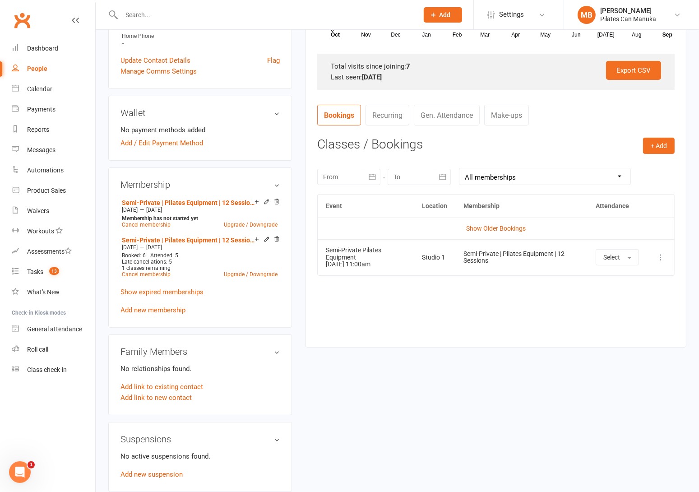
click at [662, 259] on icon at bounding box center [660, 257] width 9 height 9
click at [618, 307] on link "Remove booking" at bounding box center [620, 311] width 89 height 18
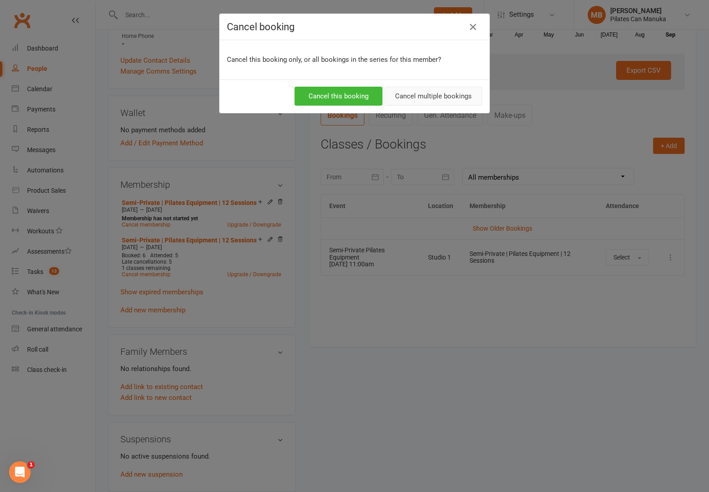
click at [456, 93] on button "Cancel multiple bookings" at bounding box center [433, 96] width 97 height 19
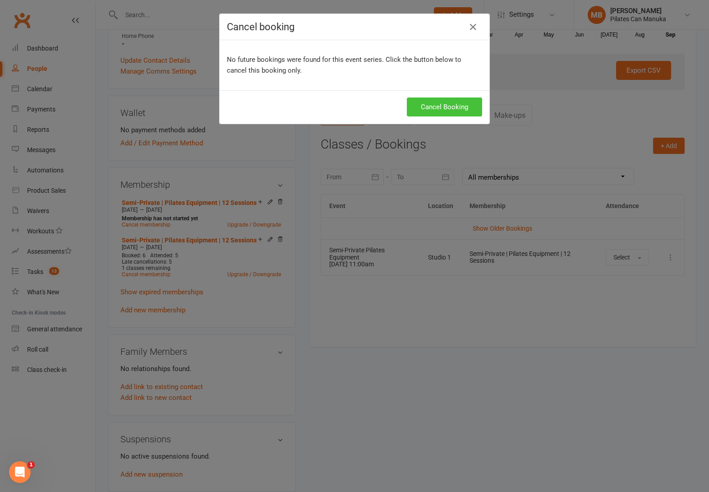
click at [432, 111] on button "Cancel Booking" at bounding box center [444, 106] width 75 height 19
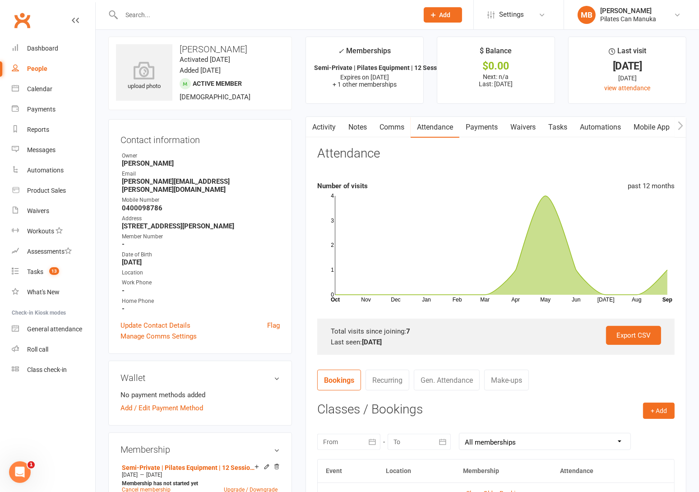
scroll to position [0, 0]
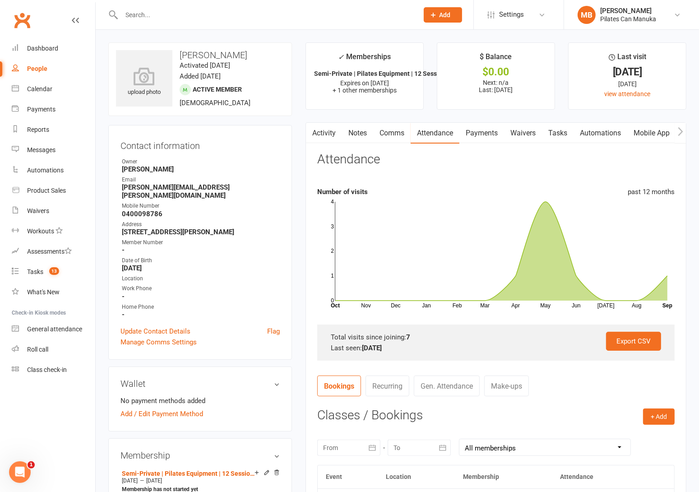
drag, startPoint x: 361, startPoint y: 135, endPoint x: 389, endPoint y: 135, distance: 27.1
click at [361, 135] on link "Notes" at bounding box center [357, 133] width 31 height 21
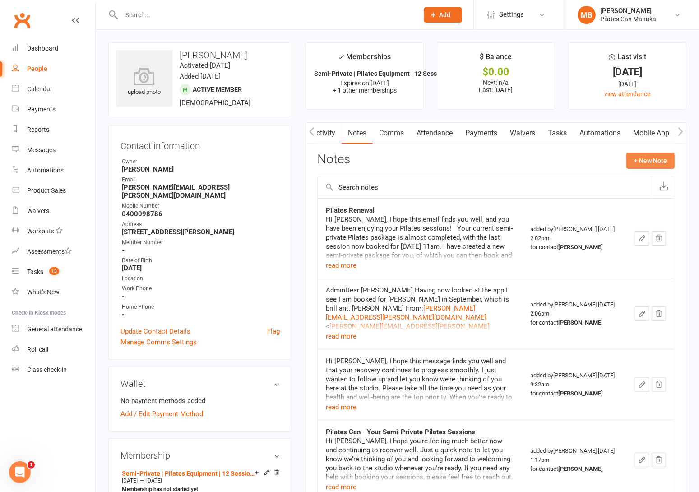
click at [662, 157] on button "+ New Note" at bounding box center [650, 161] width 48 height 16
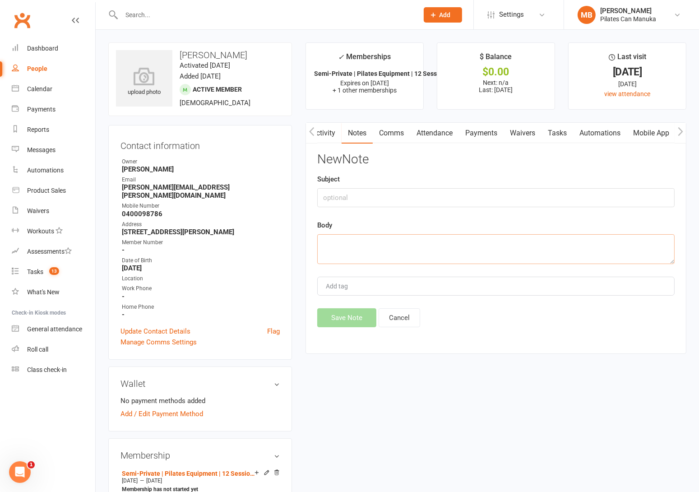
click at [367, 252] on textarea at bounding box center [495, 249] width 357 height 30
paste textarea "Hi Kristin, Thank you for your payment for your new semi-private package. As yo…"
type textarea "Hi Kristin, Thank you for your payment for your new semi-private package. As yo…"
click at [360, 314] on button "Save Note" at bounding box center [346, 317] width 59 height 19
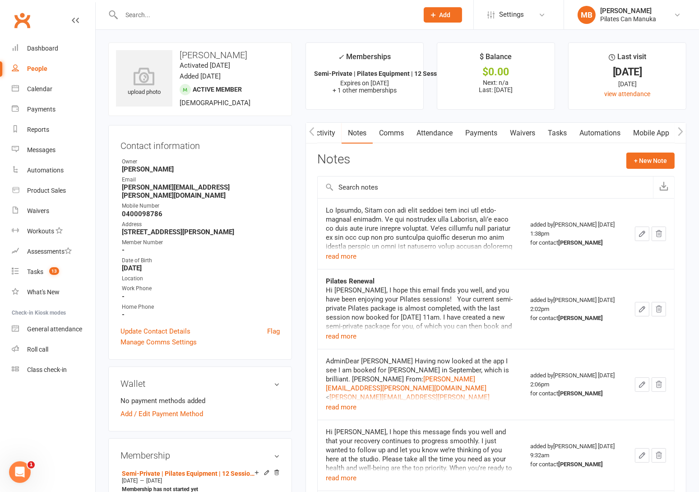
click at [556, 133] on link "Tasks" at bounding box center [557, 133] width 32 height 21
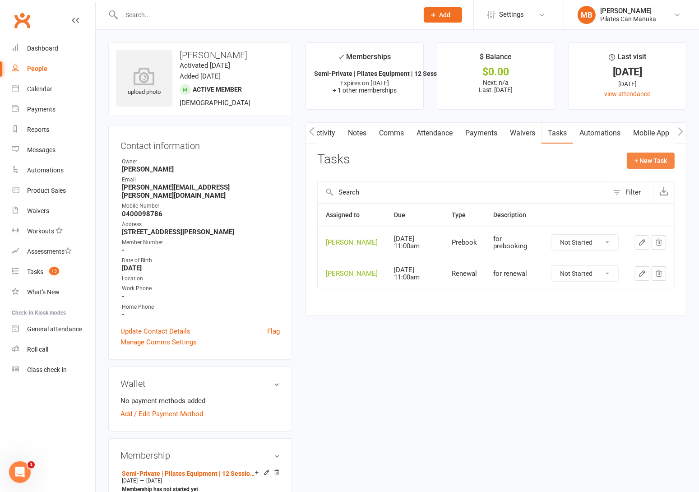
click at [649, 154] on button "+ New Task" at bounding box center [651, 161] width 48 height 16
select select "51663"
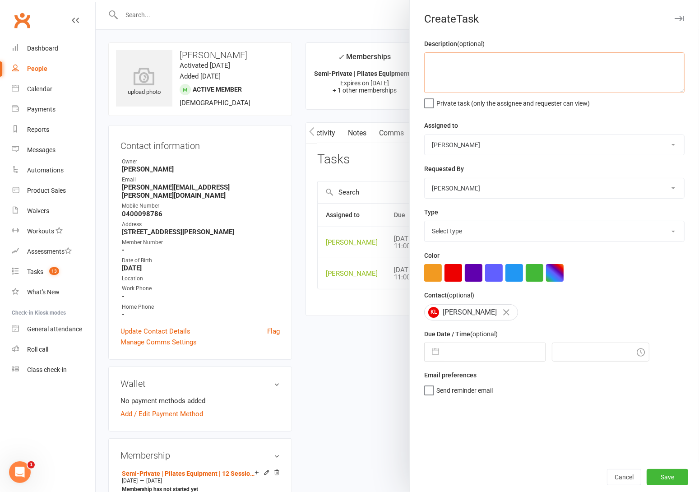
click at [469, 63] on textarea at bounding box center [554, 72] width 260 height 41
type textarea "check if Kristin already booked 2 early morning sessions, once done, book 27th …"
click at [519, 231] on select "Select type Available sessions for continuing semis Bulk session change Catch-u…" at bounding box center [554, 231] width 259 height 20
select select "34407"
click at [425, 222] on select "Select type Available sessions for continuing semis Bulk session change Catch-u…" at bounding box center [554, 231] width 259 height 20
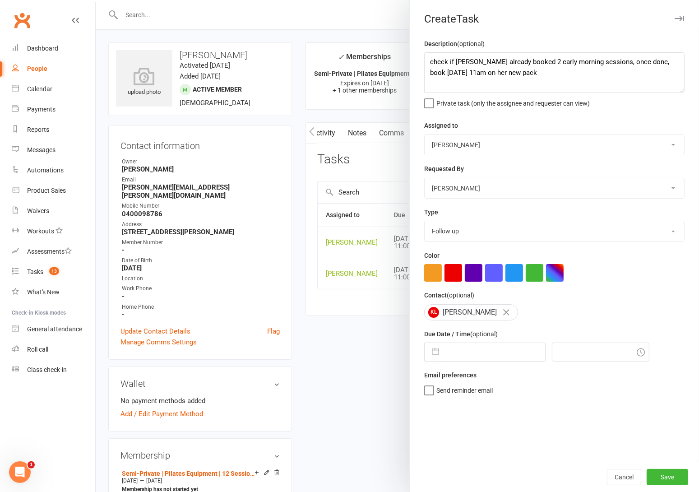
click at [431, 358] on button "button" at bounding box center [435, 352] width 16 height 18
select select "7"
select select "2025"
select select "8"
select select "2025"
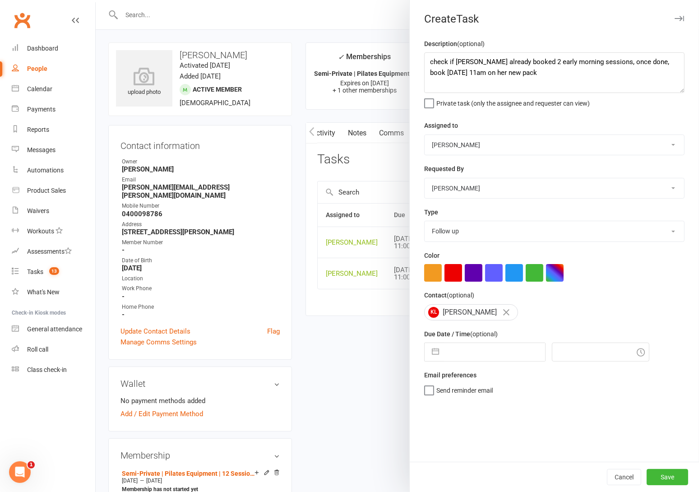
select select "9"
select select "2025"
click at [471, 455] on td "16" at bounding box center [479, 454] width 18 height 17
type input "16 Sep 2025"
type input "1:45pm"
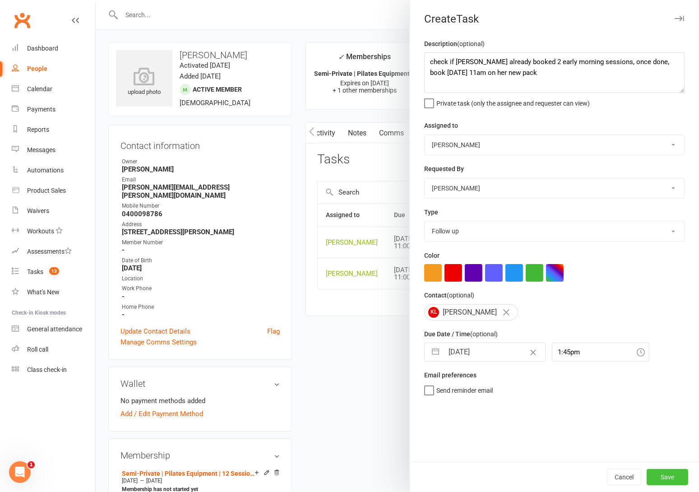
click at [663, 480] on button "Save" at bounding box center [668, 477] width 42 height 16
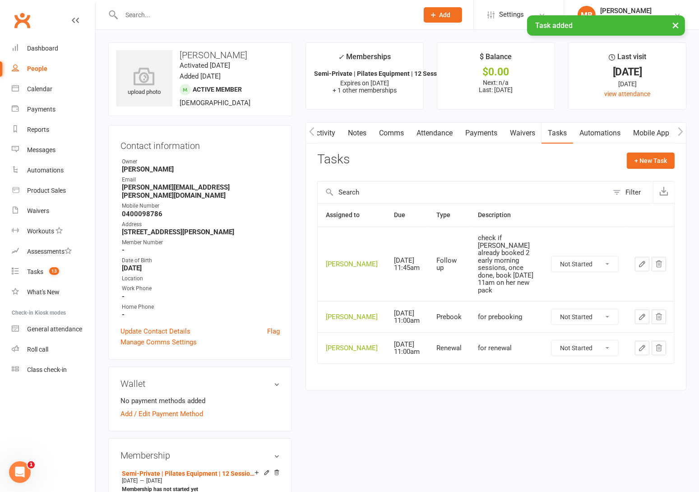
click at [391, 403] on div "upload photo Kristin Leece Activated 23 April, 2025 Added 23 April, 2025 Active…" at bounding box center [398, 494] width 592 height 905
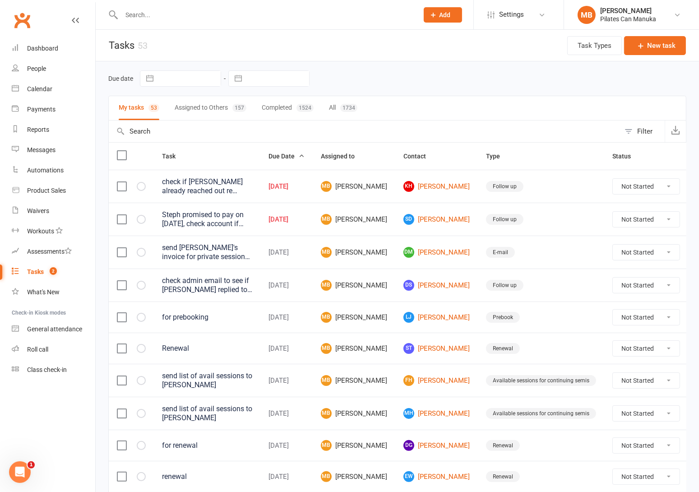
click at [46, 264] on link "Tasks 2" at bounding box center [53, 272] width 83 height 20
click at [228, 185] on div "check if [PERSON_NAME] already reached out re resuming Pilates sessions" at bounding box center [207, 186] width 90 height 18
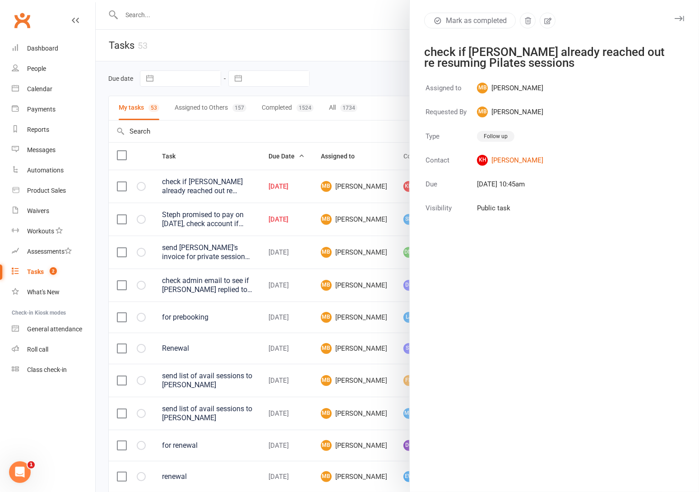
click at [231, 190] on div at bounding box center [397, 246] width 603 height 492
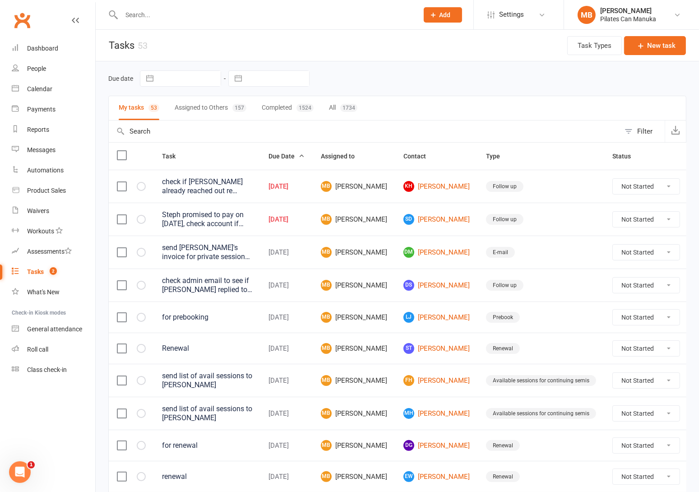
click at [296, 183] on div "Sep 15, 2025" at bounding box center [286, 187] width 36 height 8
click at [235, 183] on div "check if Katrina already reached out re resuming Pilates sessions" at bounding box center [207, 186] width 90 height 18
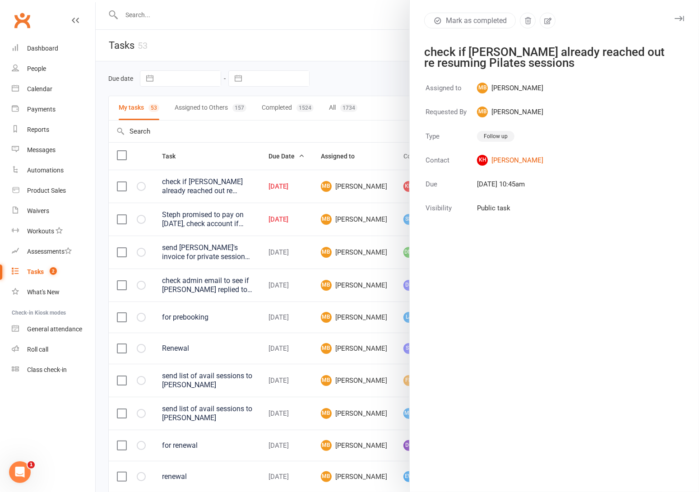
click at [357, 62] on div at bounding box center [397, 246] width 603 height 492
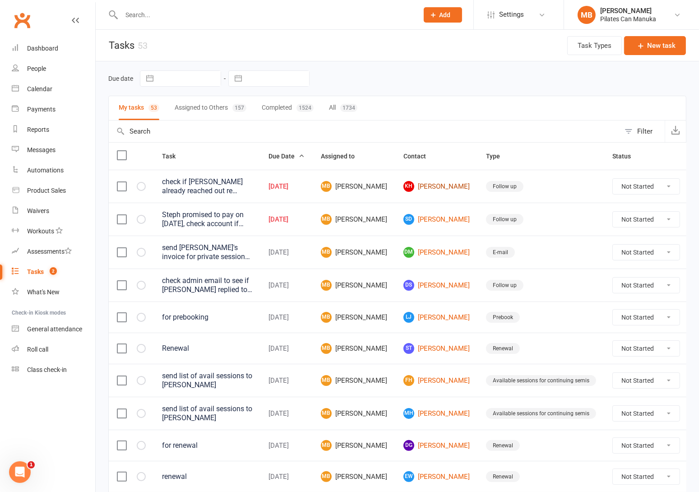
click at [425, 190] on link "KH Katrina Hodge" at bounding box center [436, 186] width 66 height 11
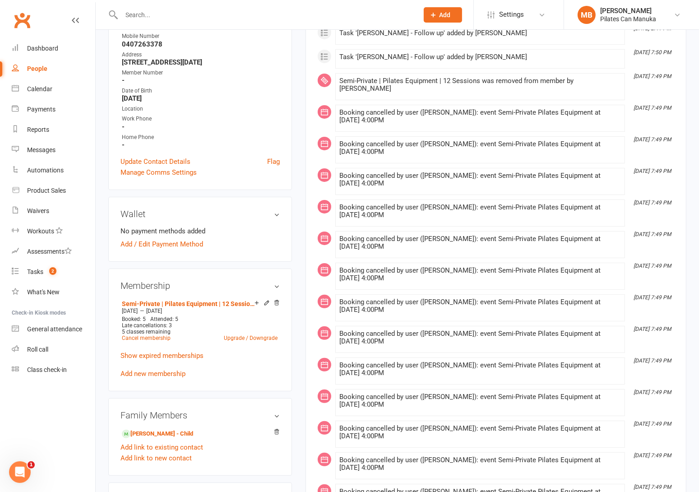
scroll to position [68, 0]
